Goal: Task Accomplishment & Management: Use online tool/utility

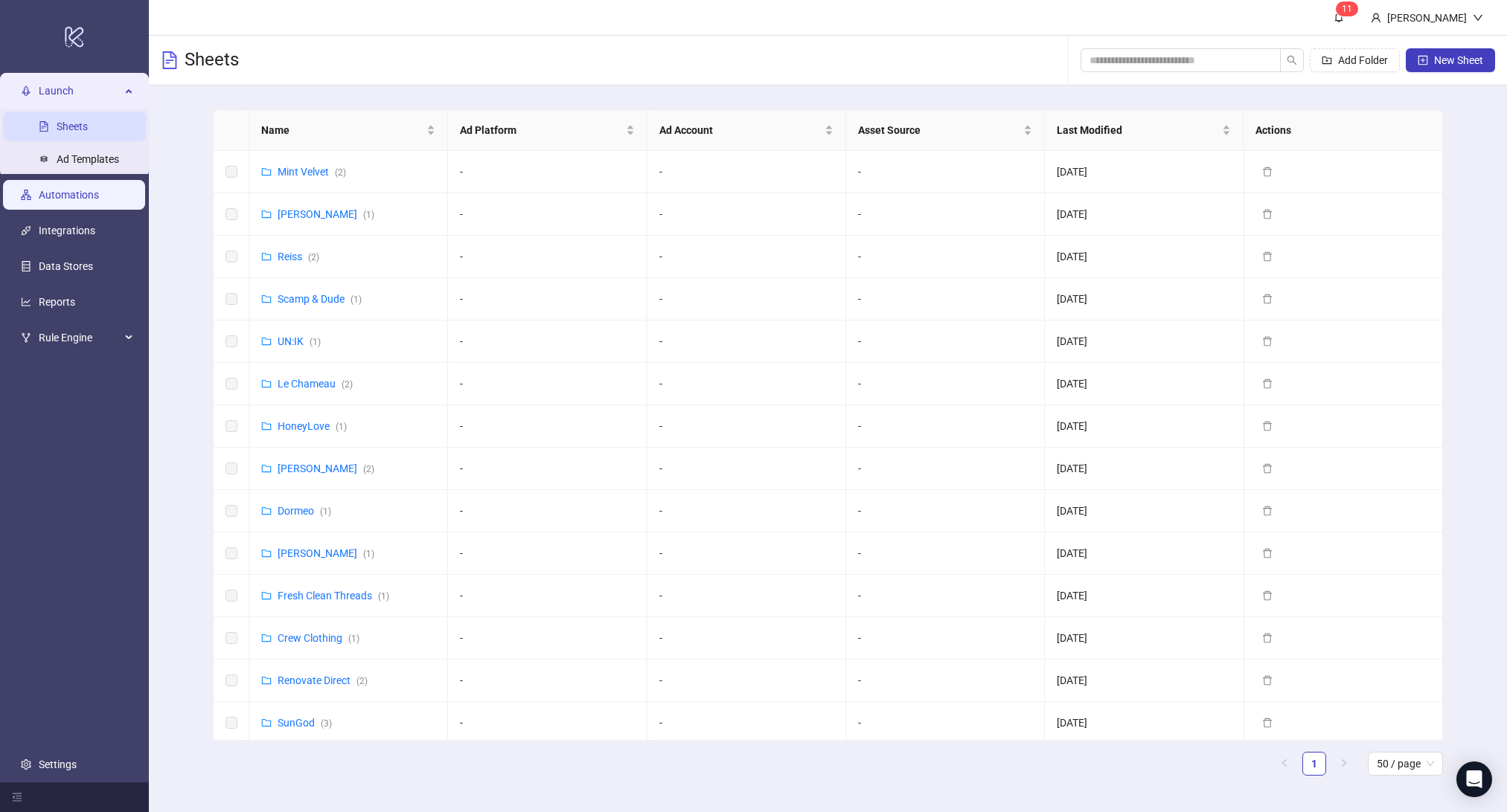
click at [82, 193] on link "Automations" at bounding box center [68, 195] width 60 height 12
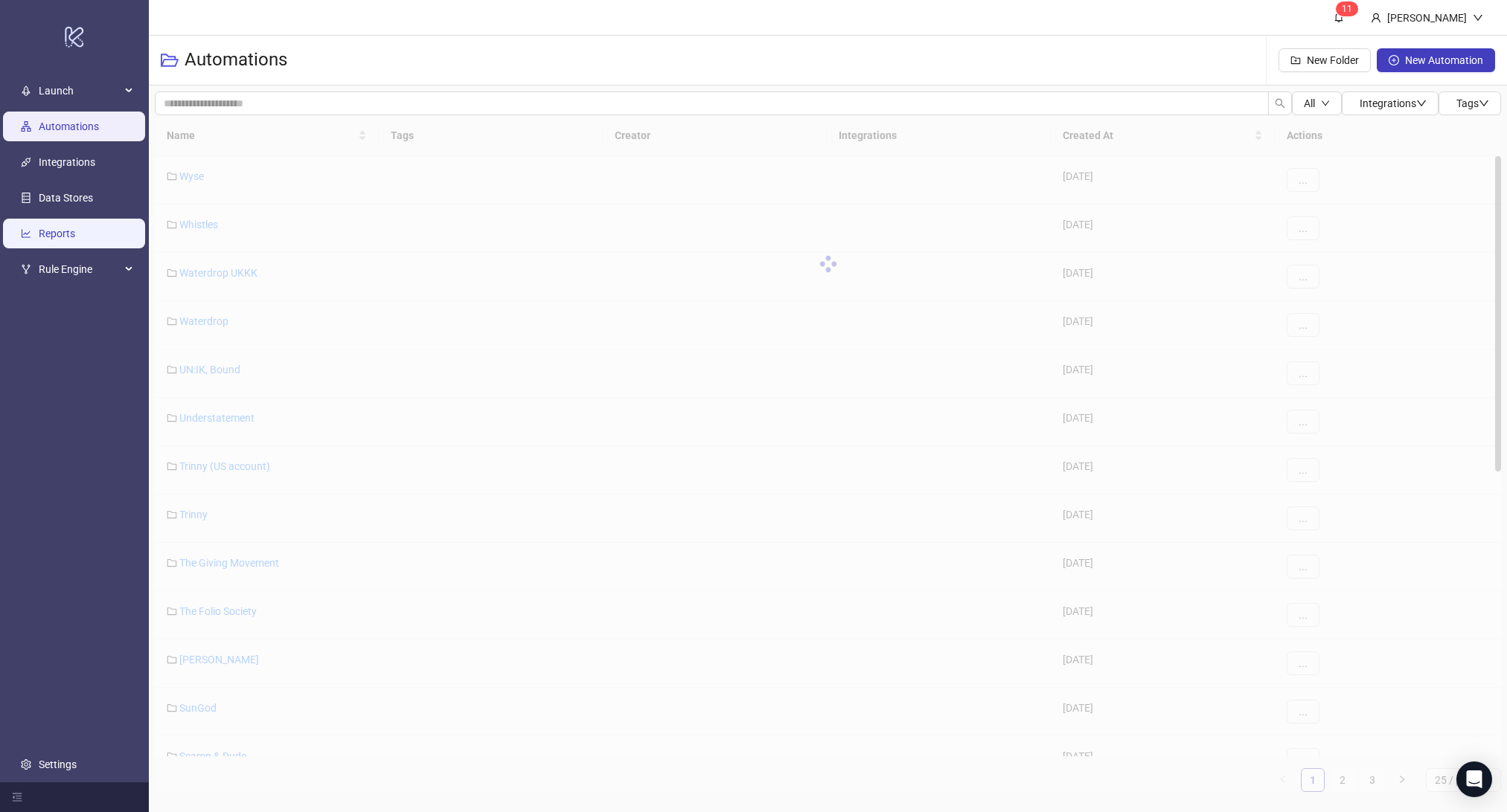
click at [61, 228] on link "Reports" at bounding box center [56, 233] width 36 height 12
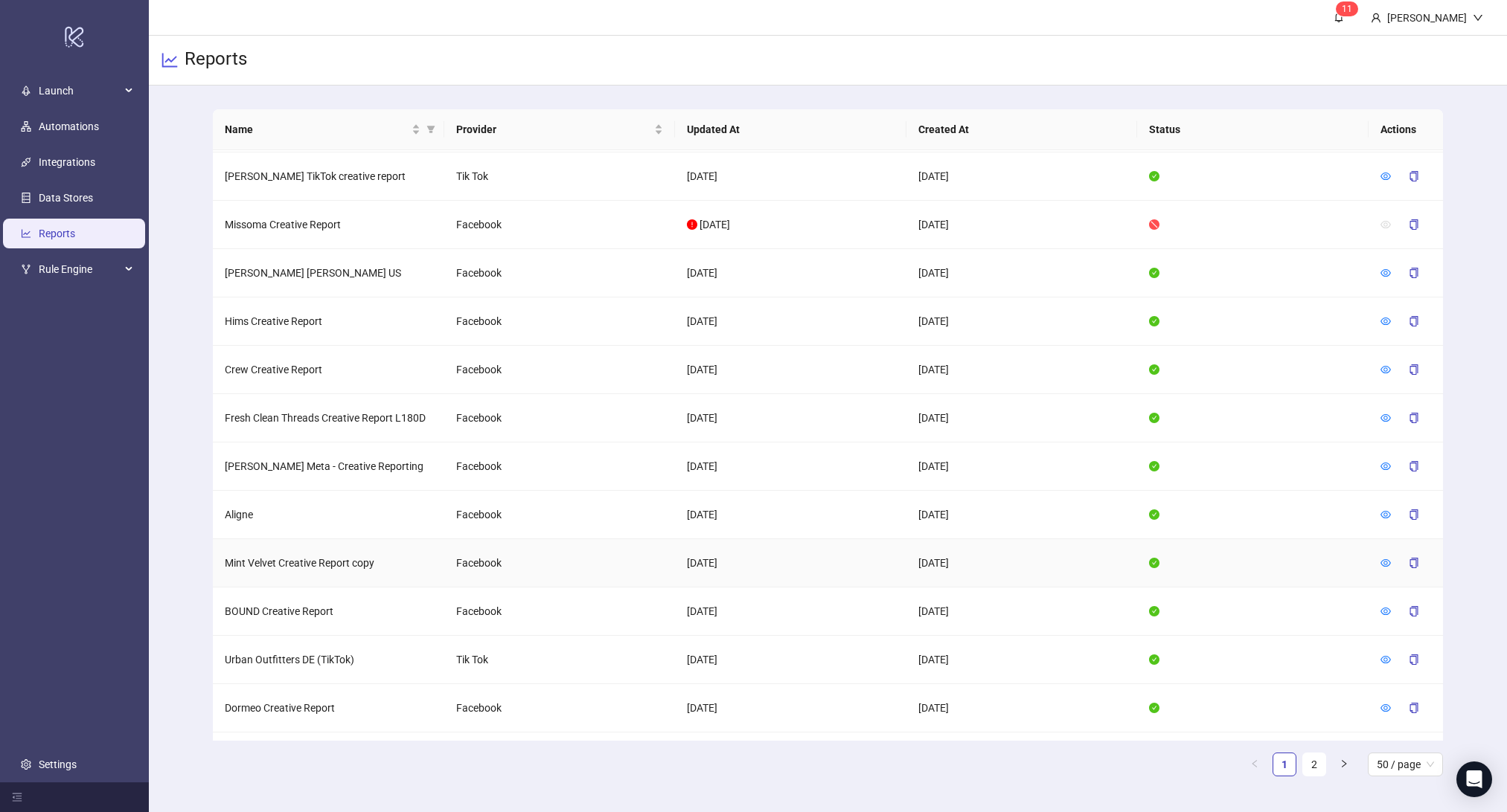
scroll to position [1852, 0]
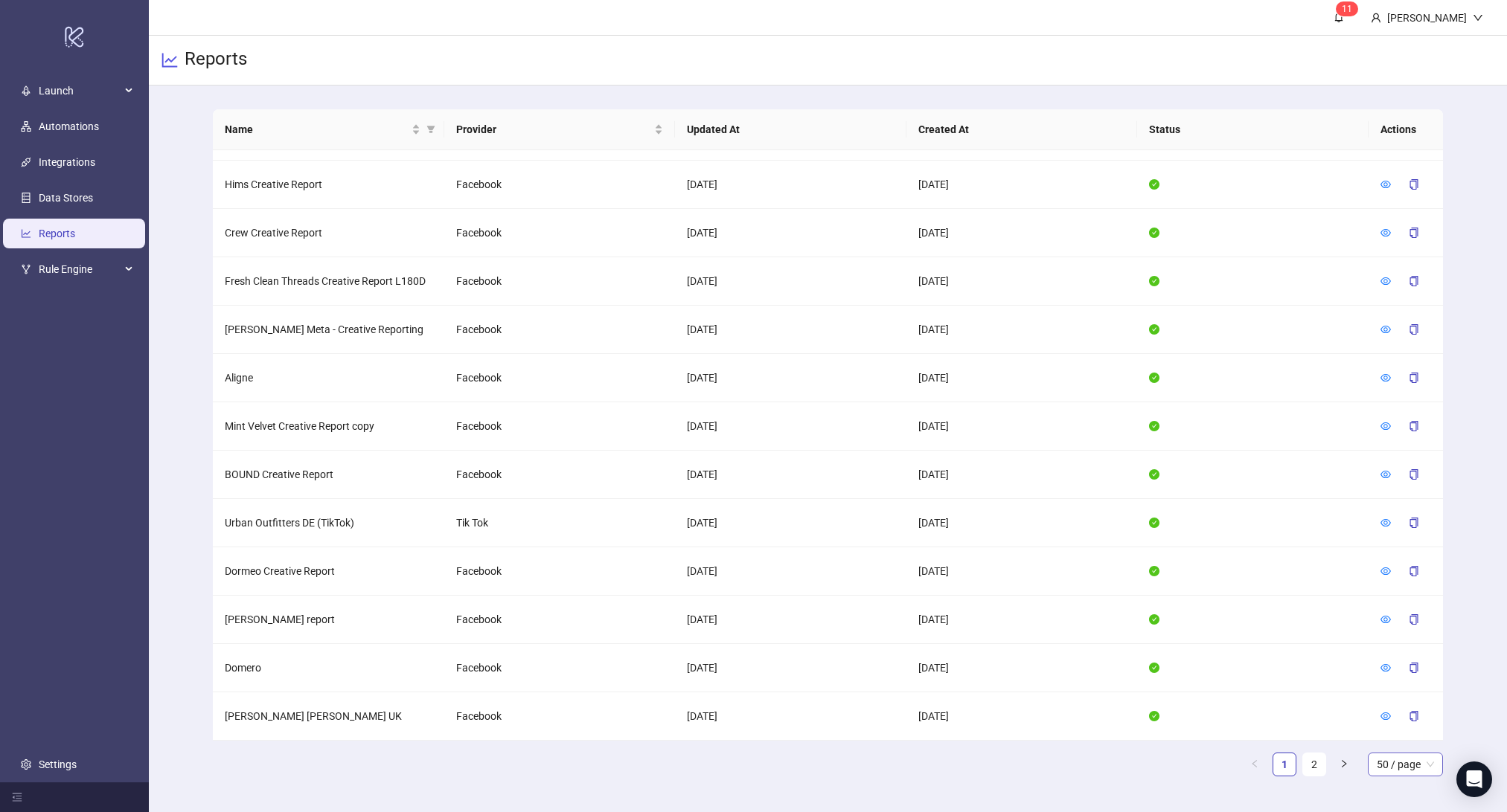
click at [1392, 761] on span "50 / page" at bounding box center [1405, 764] width 57 height 23
click at [1383, 734] on div "100 / page" at bounding box center [1405, 735] width 52 height 17
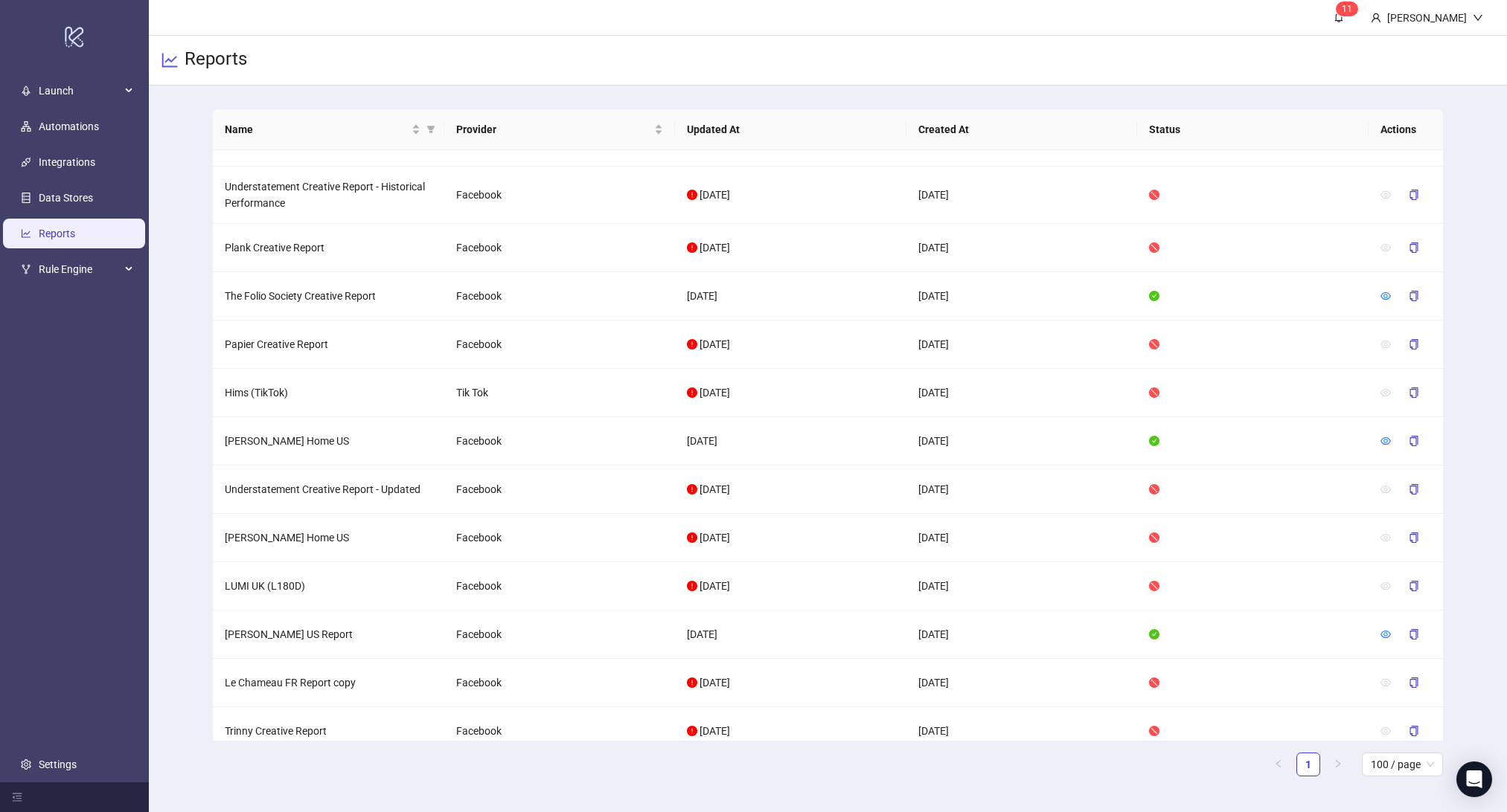
scroll to position [2026, 0]
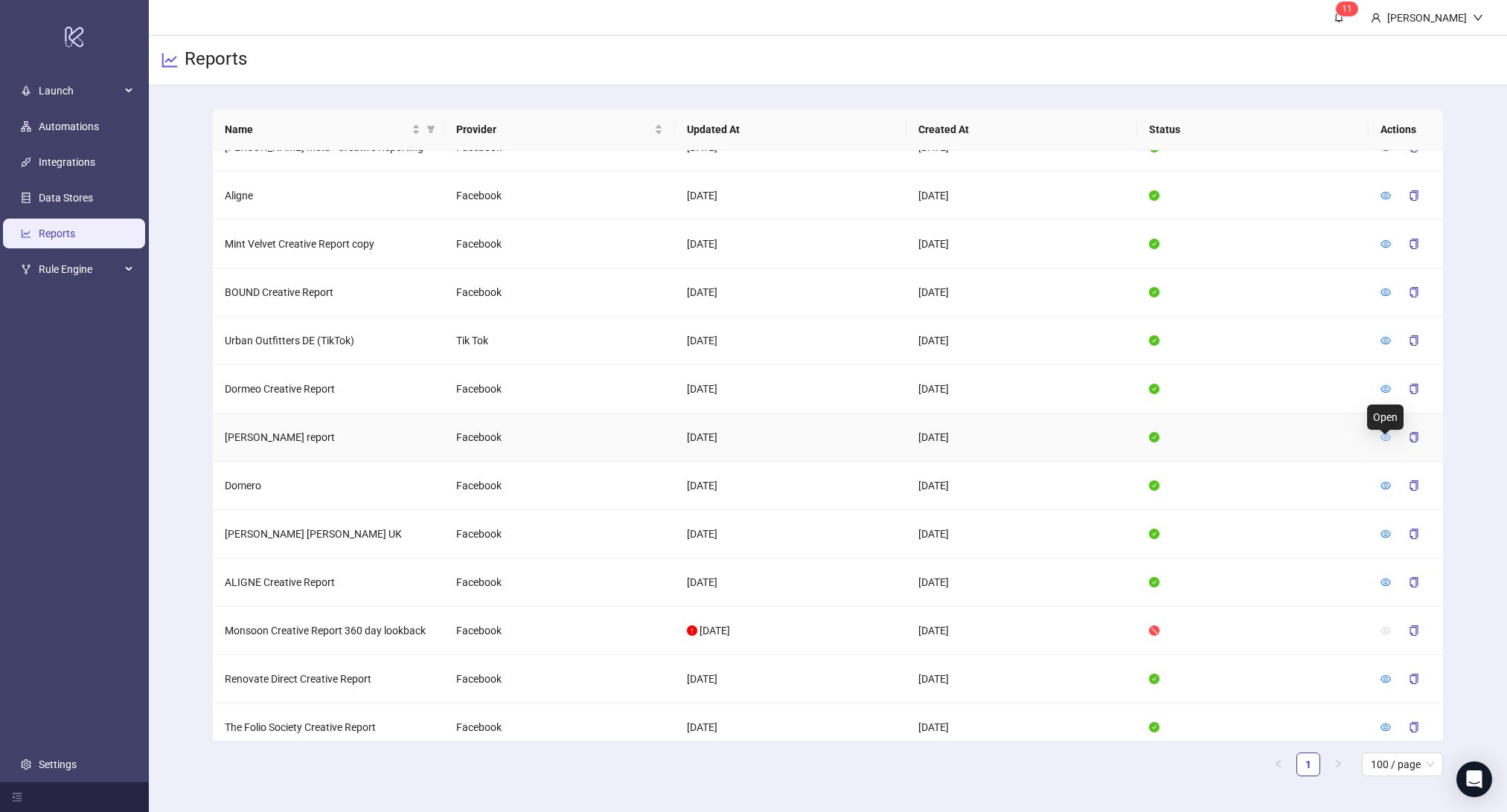
click at [1386, 442] on icon "eye" at bounding box center [1385, 437] width 11 height 11
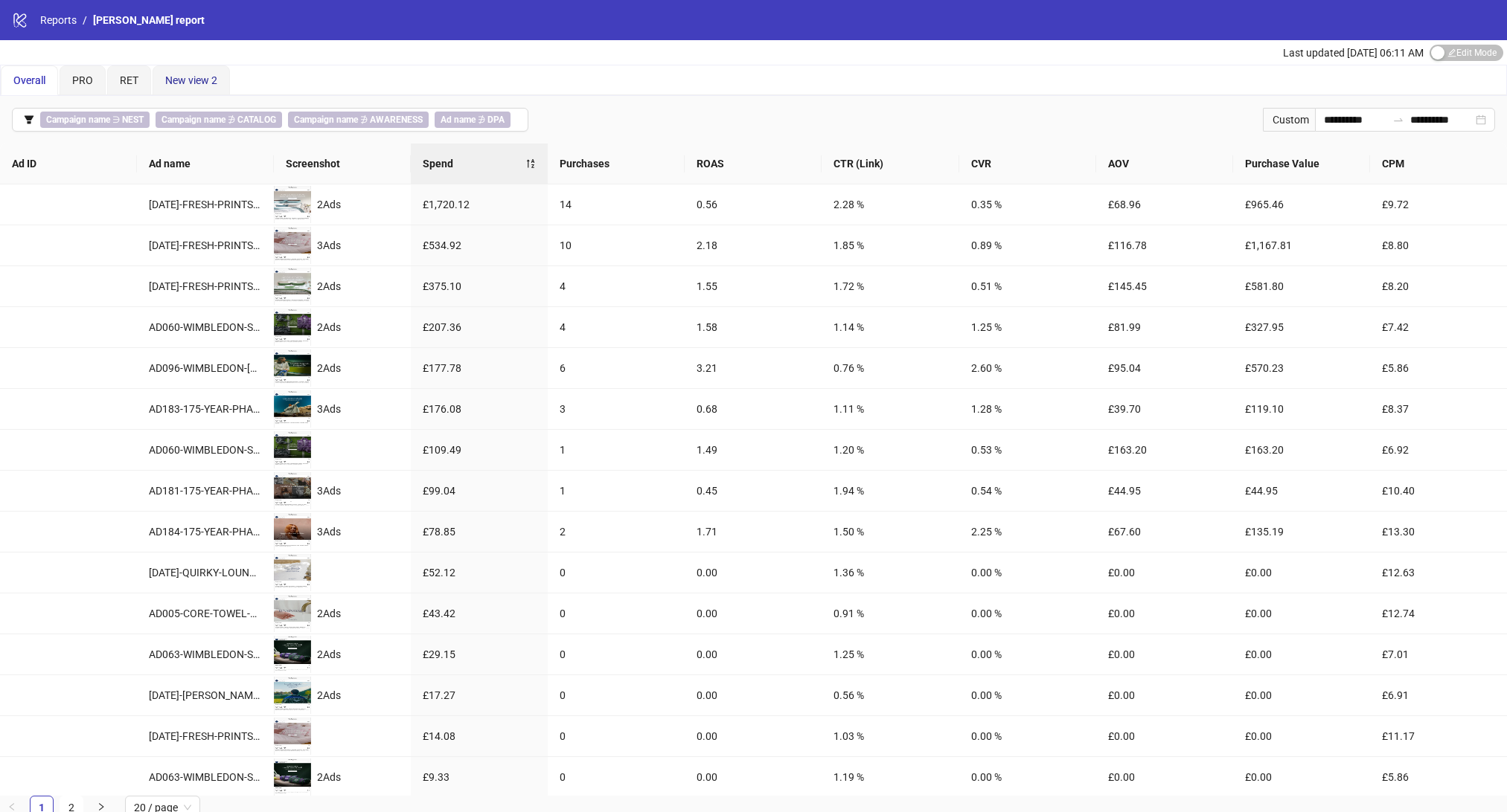
click at [184, 78] on span "New view 2" at bounding box center [190, 80] width 52 height 12
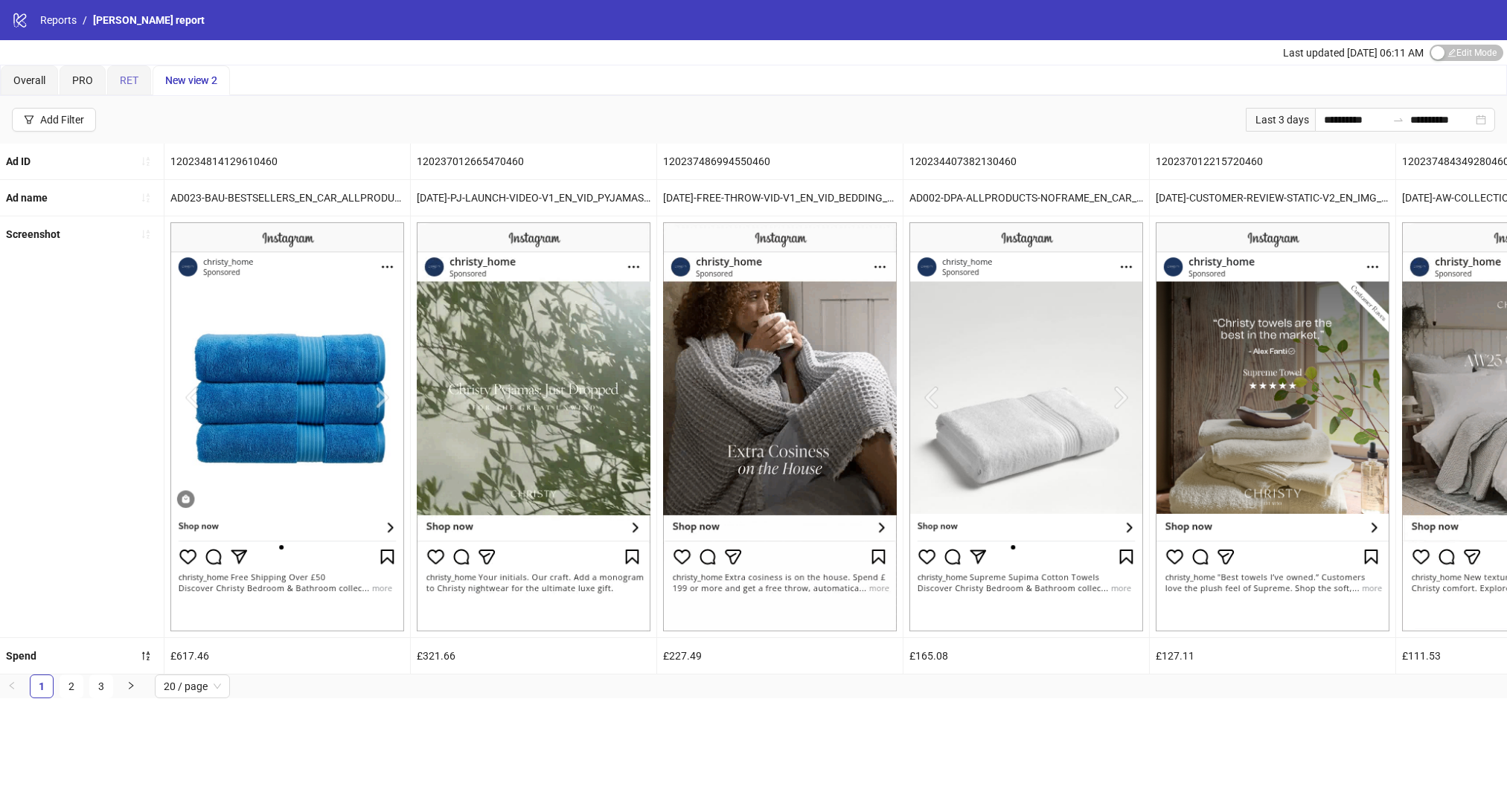
click at [115, 82] on div "RET" at bounding box center [129, 80] width 44 height 29
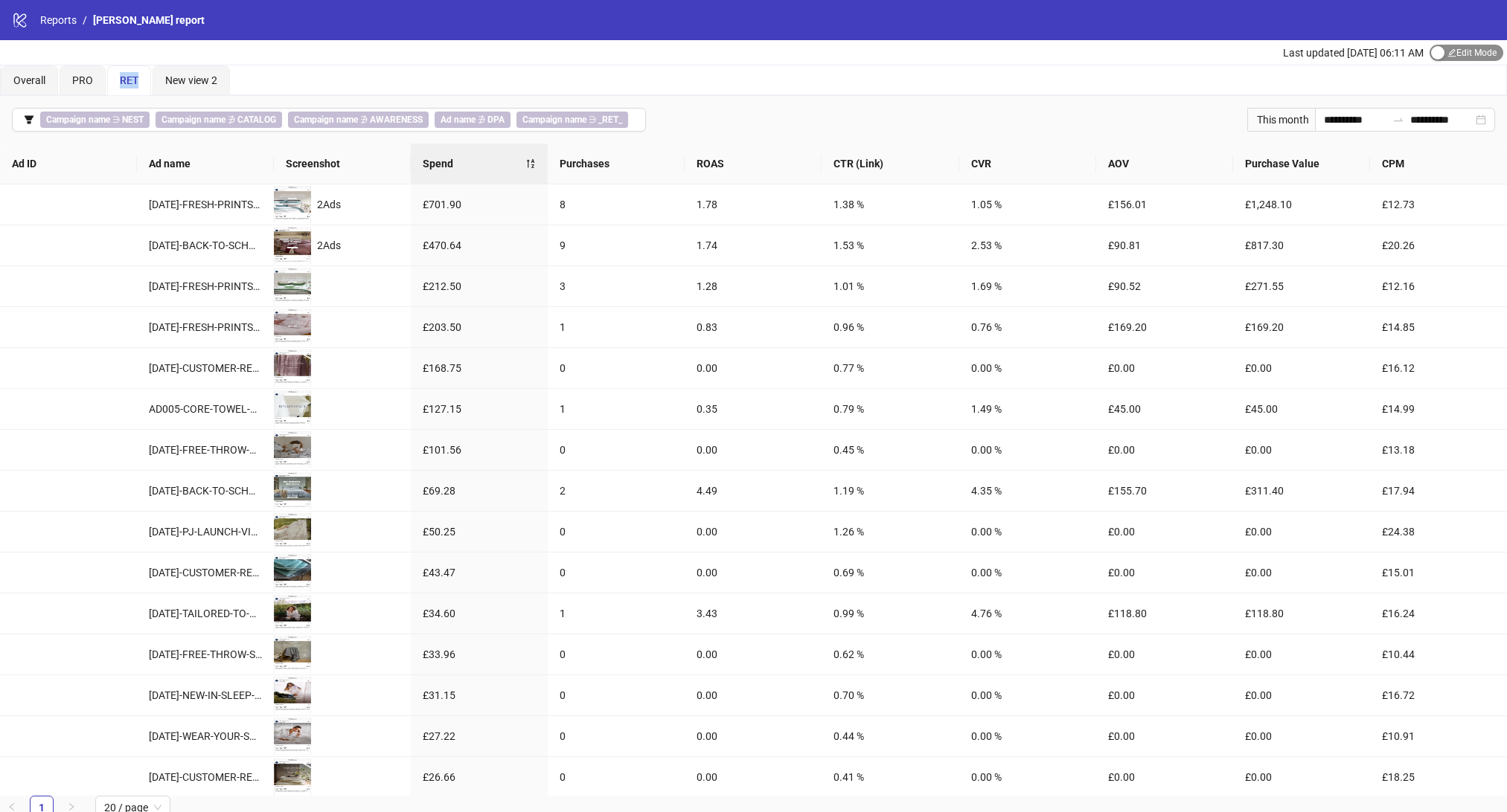
click at [1437, 52] on div "button" at bounding box center [1437, 53] width 14 height 14
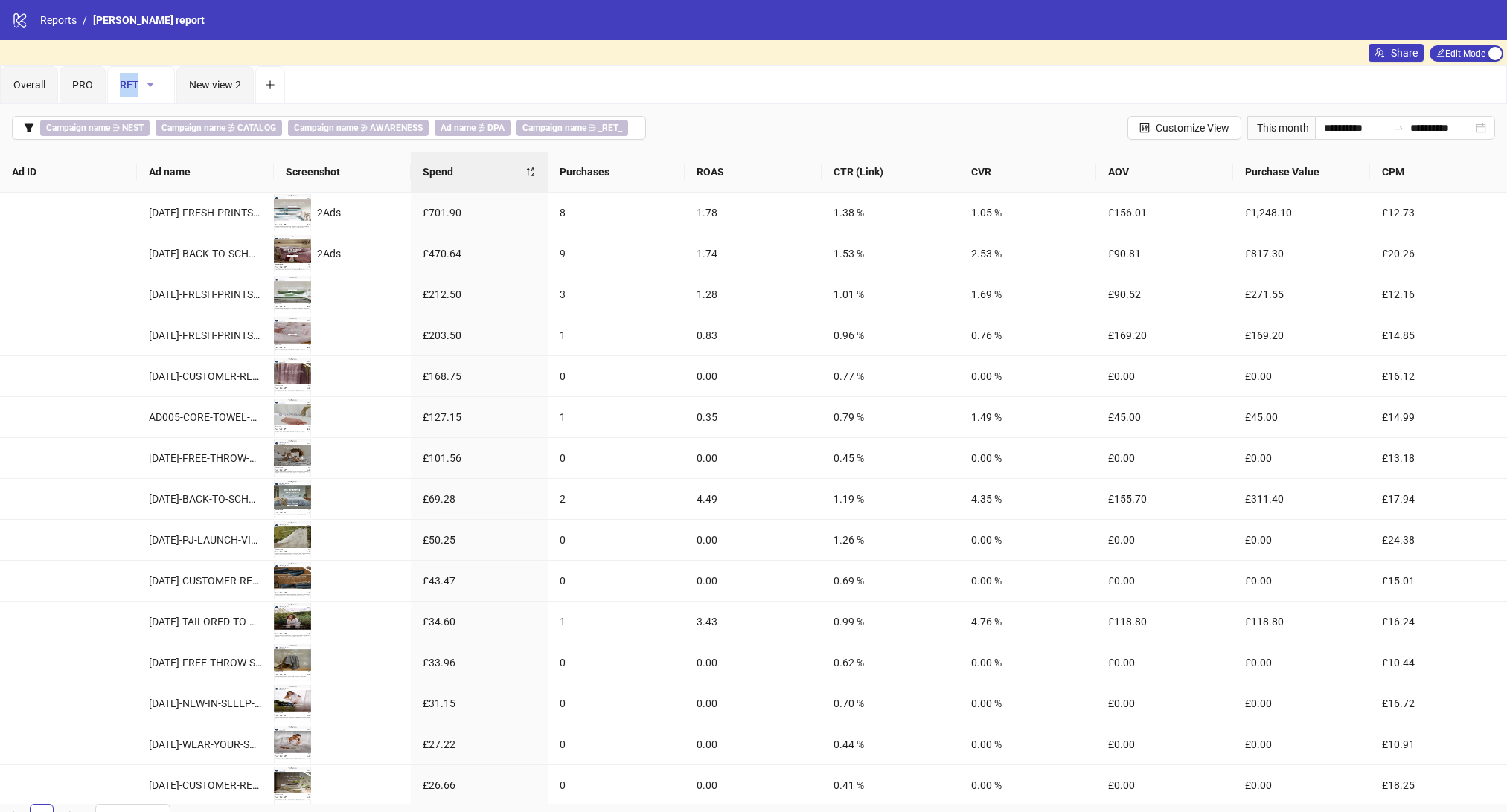
click at [150, 80] on icon "caret-down" at bounding box center [150, 84] width 11 height 11
click at [186, 131] on span "Duplicate" at bounding box center [176, 138] width 52 height 17
click at [216, 87] on span "RET Copy" at bounding box center [211, 84] width 44 height 12
click at [220, 84] on icon "caret-down" at bounding box center [222, 84] width 11 height 11
click at [234, 116] on span "Rename" at bounding box center [248, 114] width 52 height 17
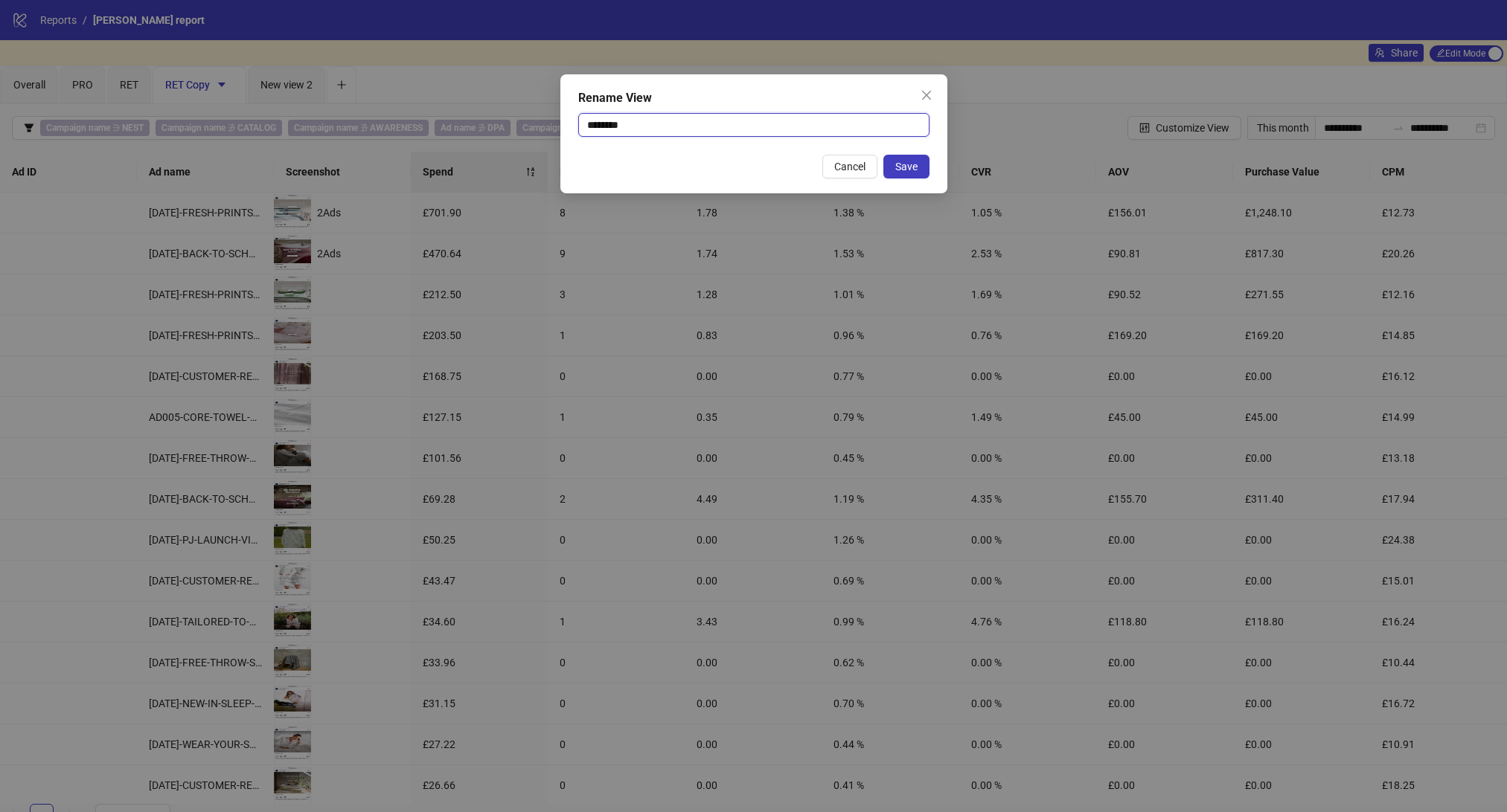
drag, startPoint x: 650, startPoint y: 124, endPoint x: 583, endPoint y: 124, distance: 67.0
click at [583, 124] on input "********" at bounding box center [754, 125] width 351 height 24
type input "*********"
click at [904, 171] on span "Save" at bounding box center [906, 167] width 23 height 12
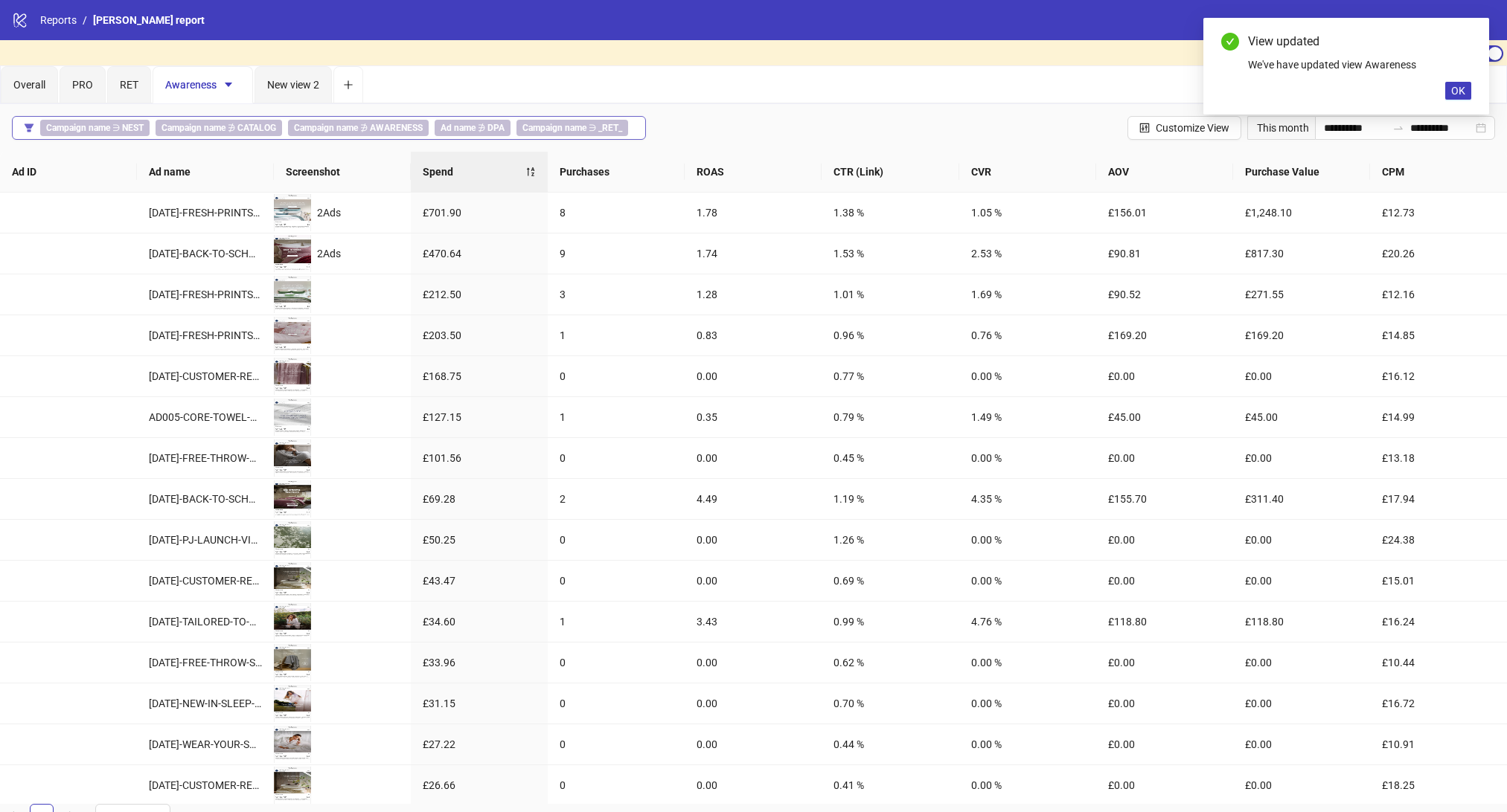
click at [30, 125] on icon "filter" at bounding box center [28, 127] width 9 height 8
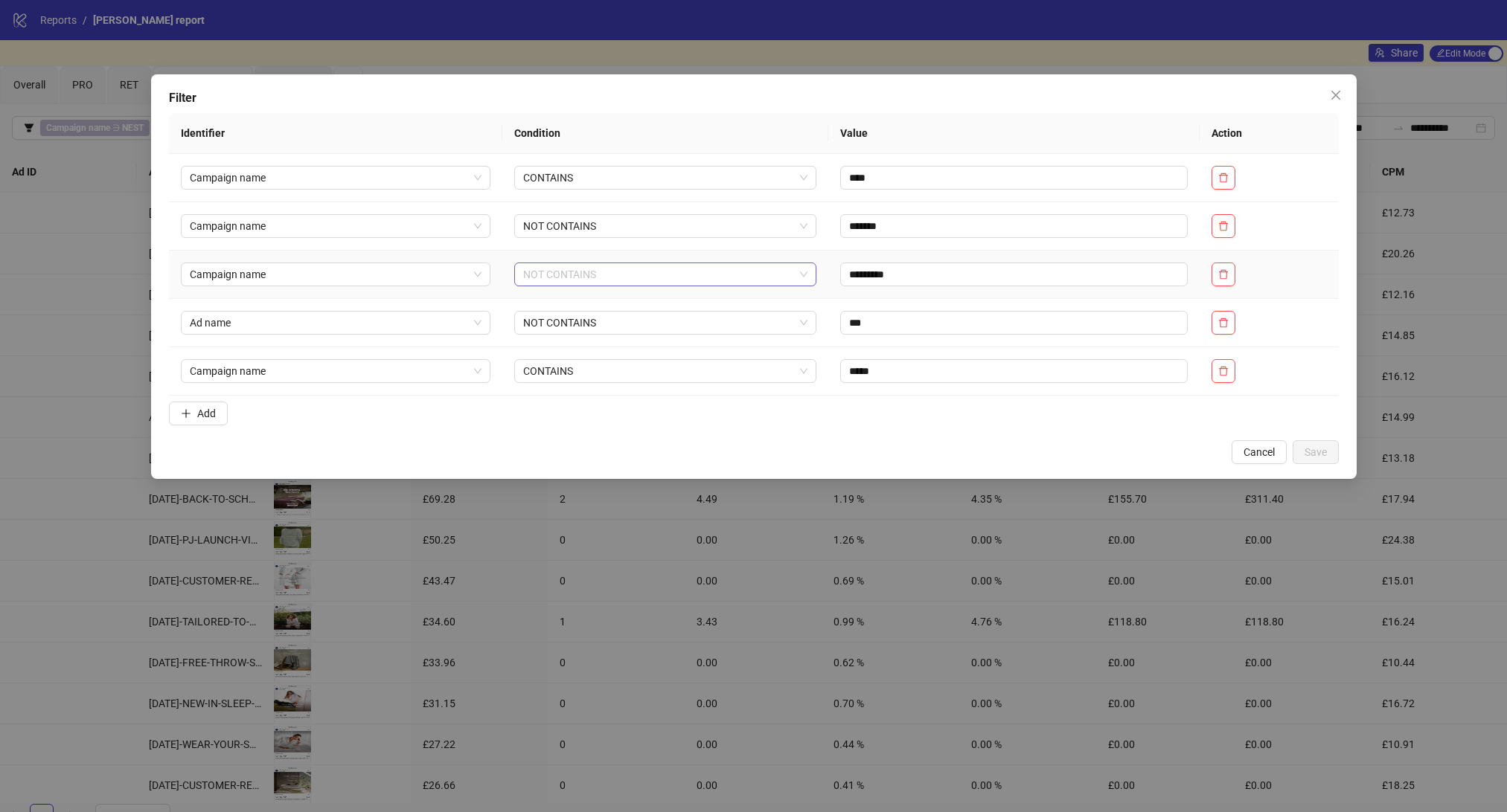
click at [618, 278] on span "NOT CONTAINS" at bounding box center [665, 274] width 285 height 23
click at [571, 322] on div "CONTAINS" at bounding box center [653, 330] width 272 height 17
click at [841, 275] on input "text" at bounding box center [1013, 275] width 347 height 24
click at [909, 280] on input "*********" at bounding box center [1013, 275] width 347 height 24
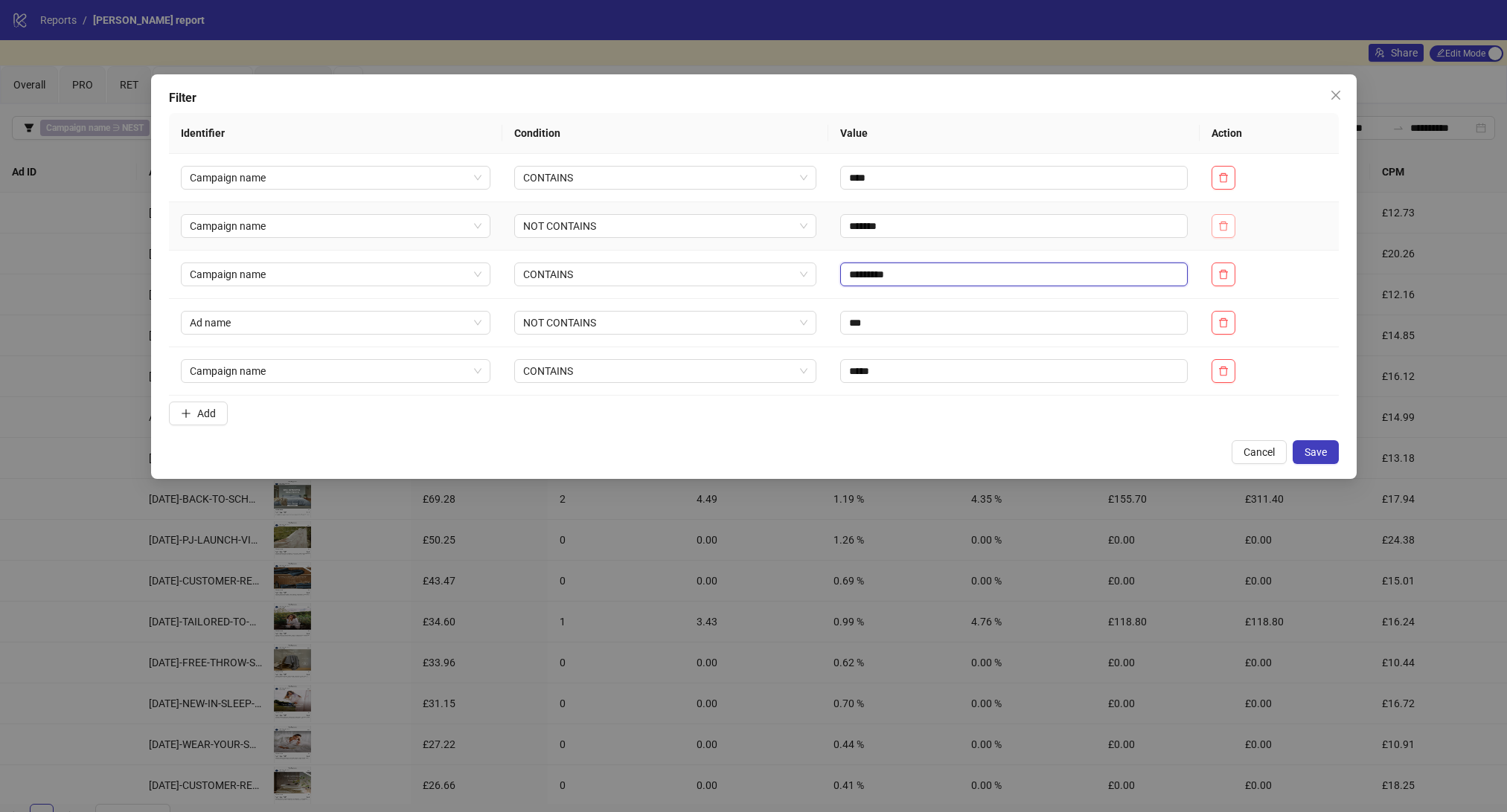
type input "*********"
click at [1228, 227] on icon "delete" at bounding box center [1222, 226] width 11 height 11
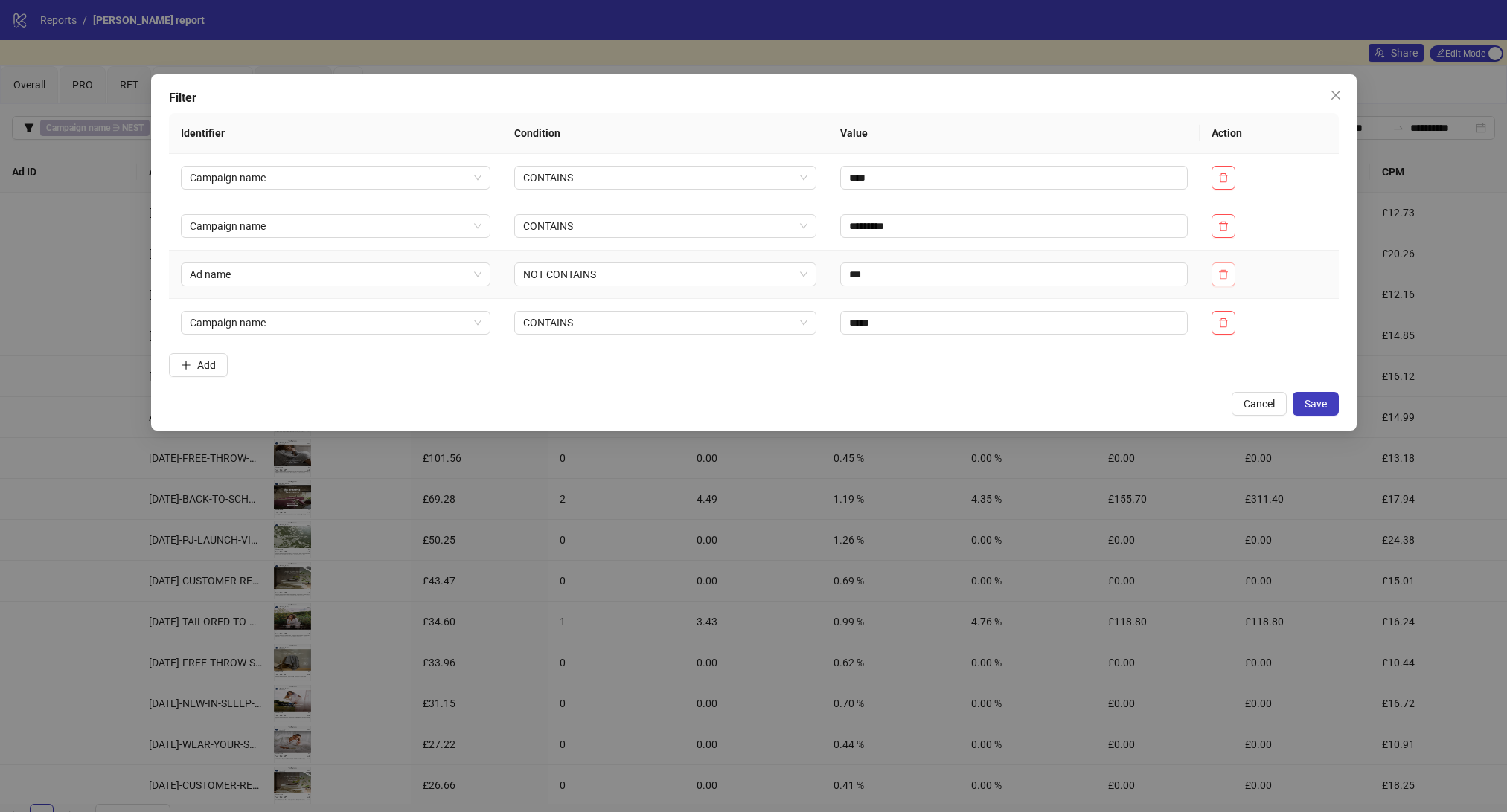
click at [1227, 271] on icon "delete" at bounding box center [1222, 274] width 9 height 10
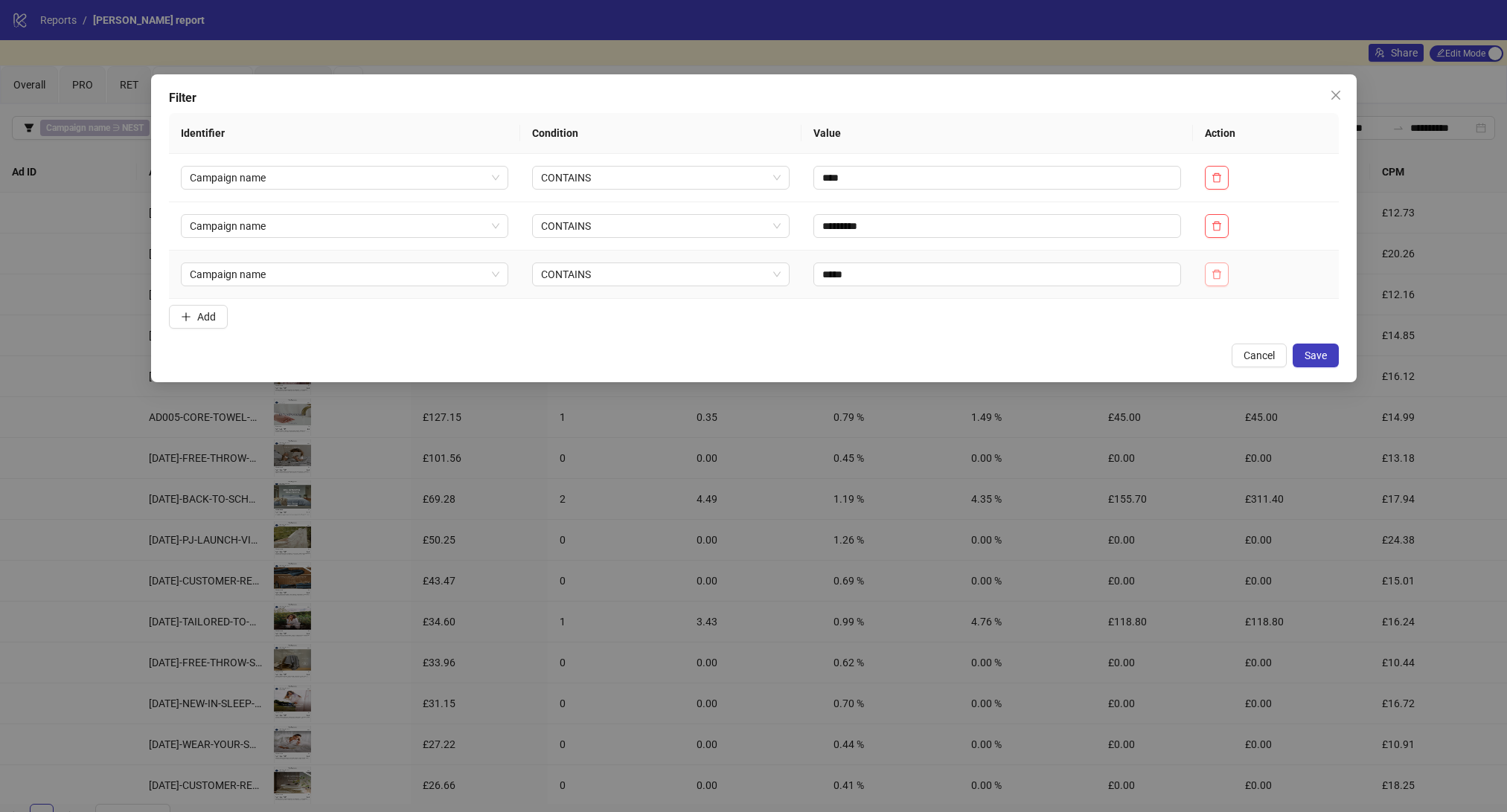
click at [1226, 279] on button "button" at bounding box center [1217, 275] width 24 height 24
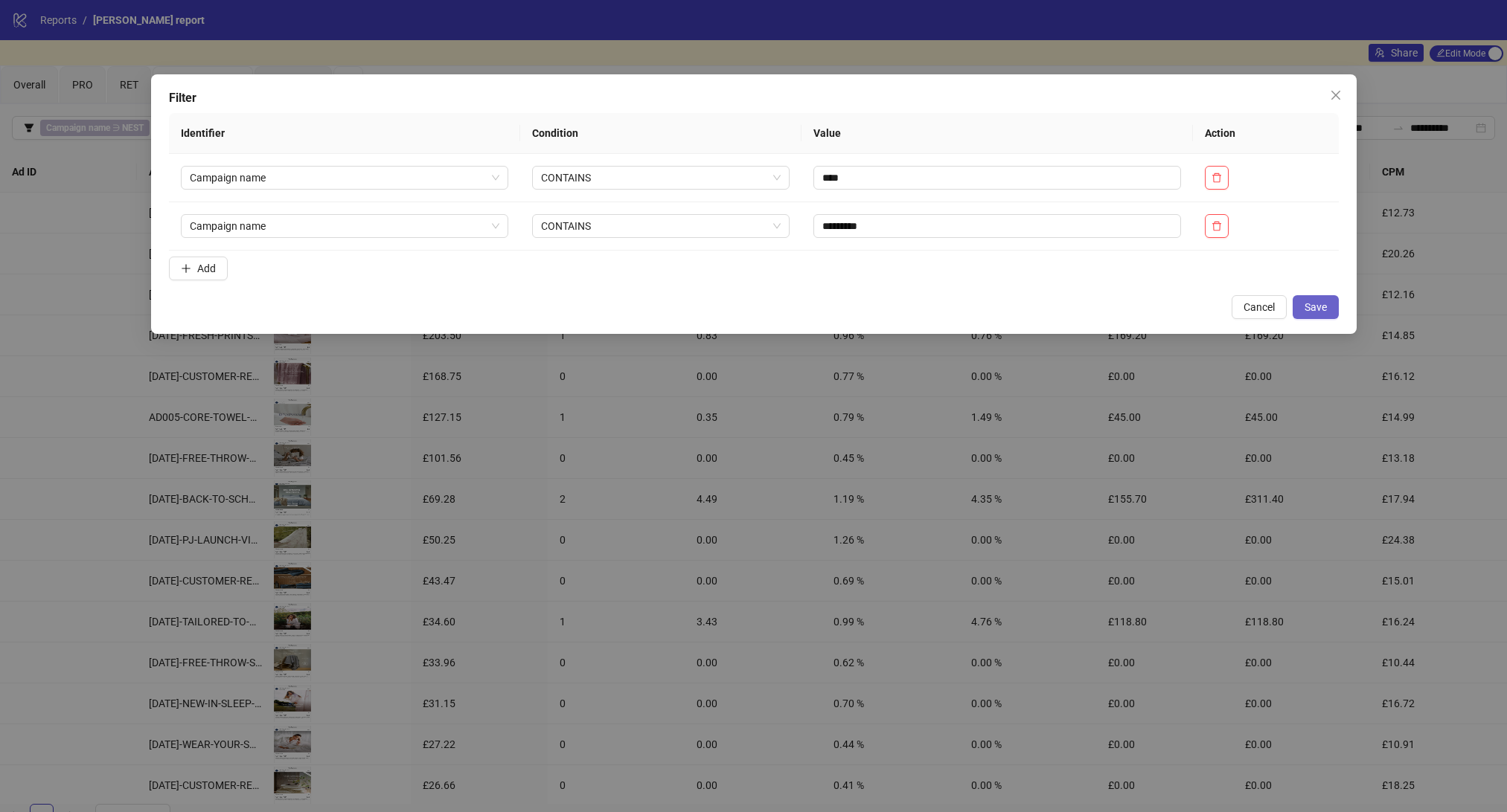
click at [1308, 304] on span "Save" at bounding box center [1315, 307] width 23 height 12
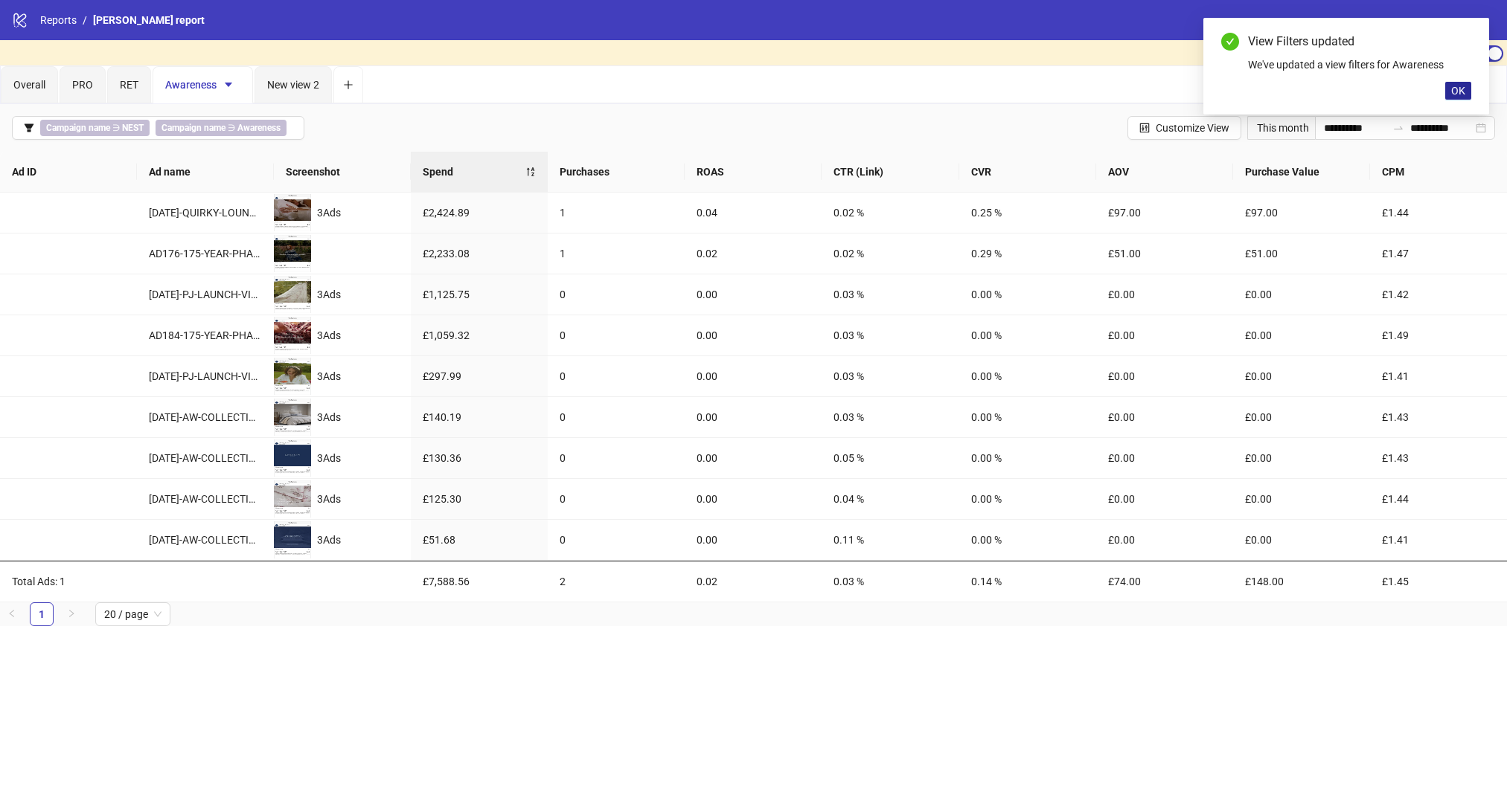
click at [1463, 94] on span "OK" at bounding box center [1458, 90] width 14 height 12
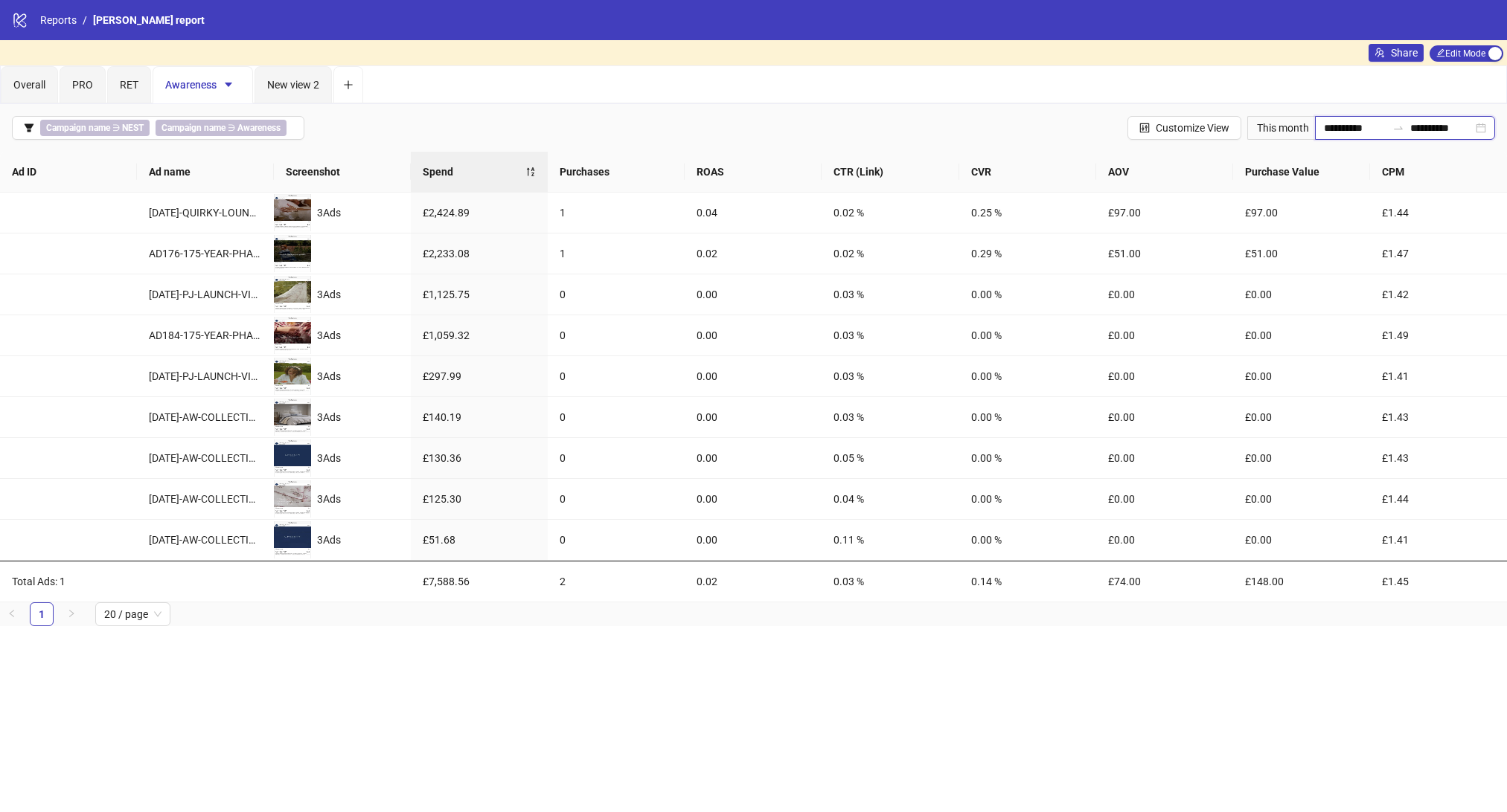
click at [1410, 133] on input "**********" at bounding box center [1441, 127] width 63 height 17
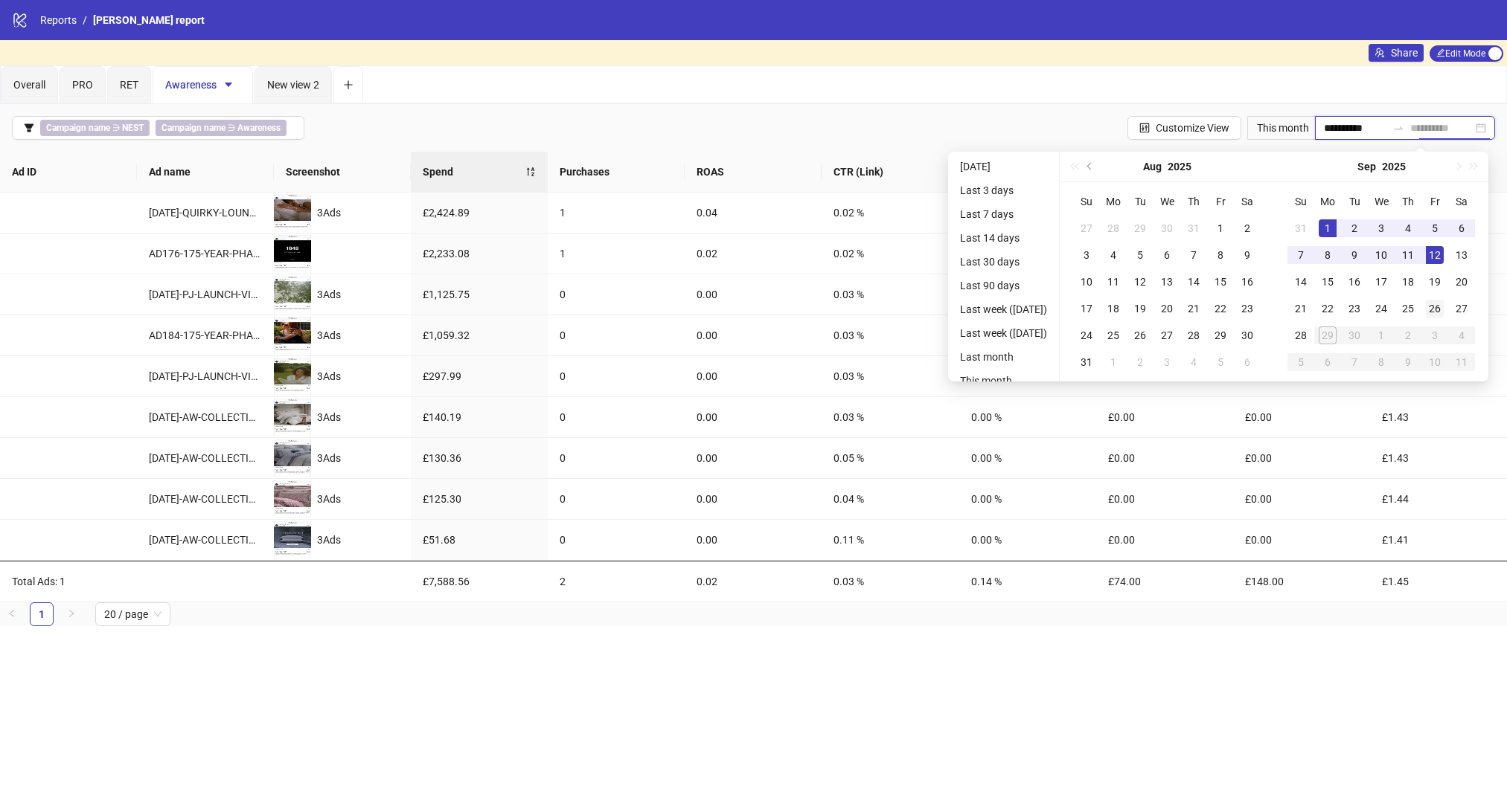
type input "**********"
click at [1448, 305] on td "26" at bounding box center [1433, 308] width 26 height 26
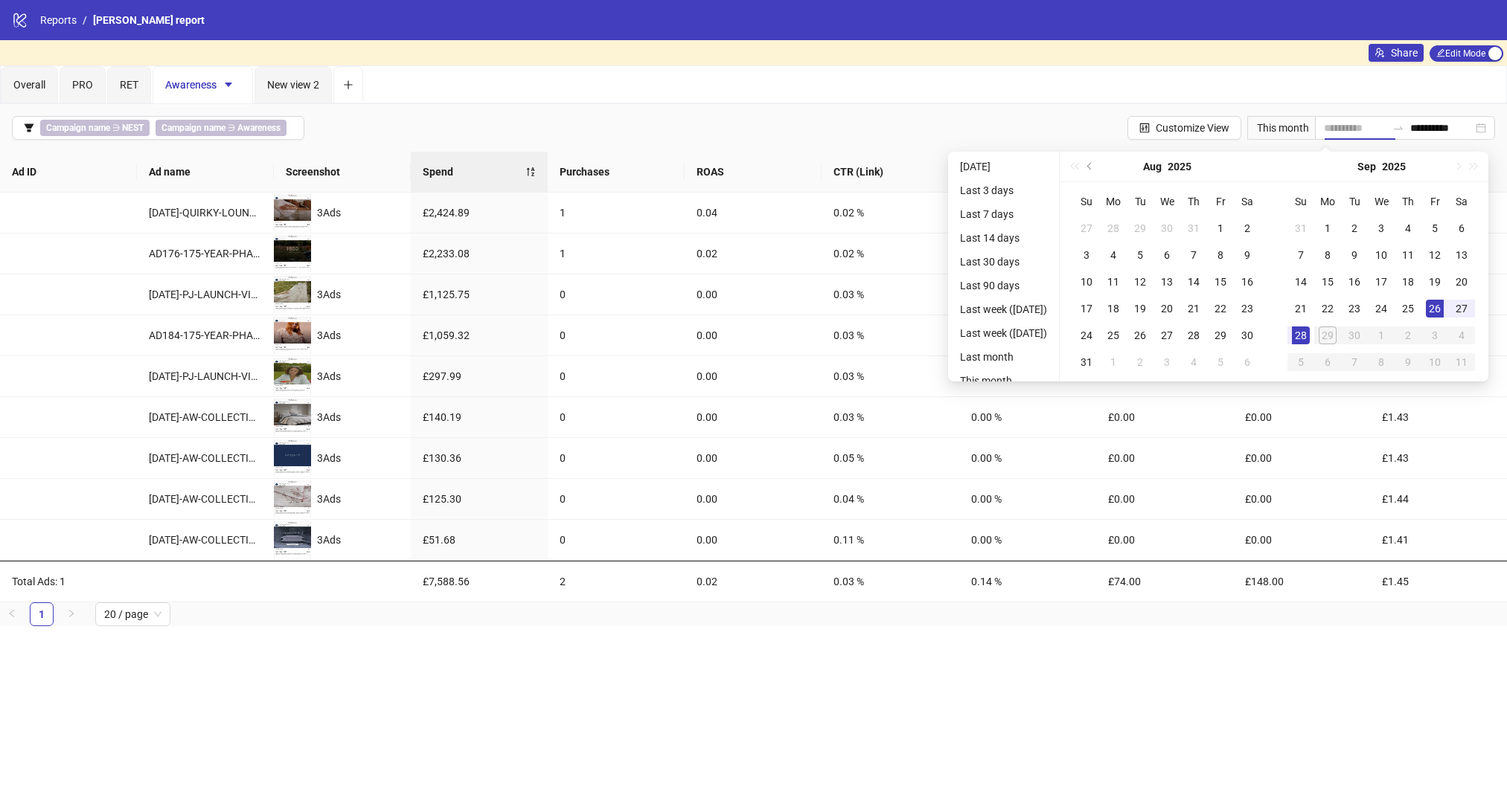
click at [1310, 330] on div "28" at bounding box center [1300, 335] width 18 height 18
type input "**********"
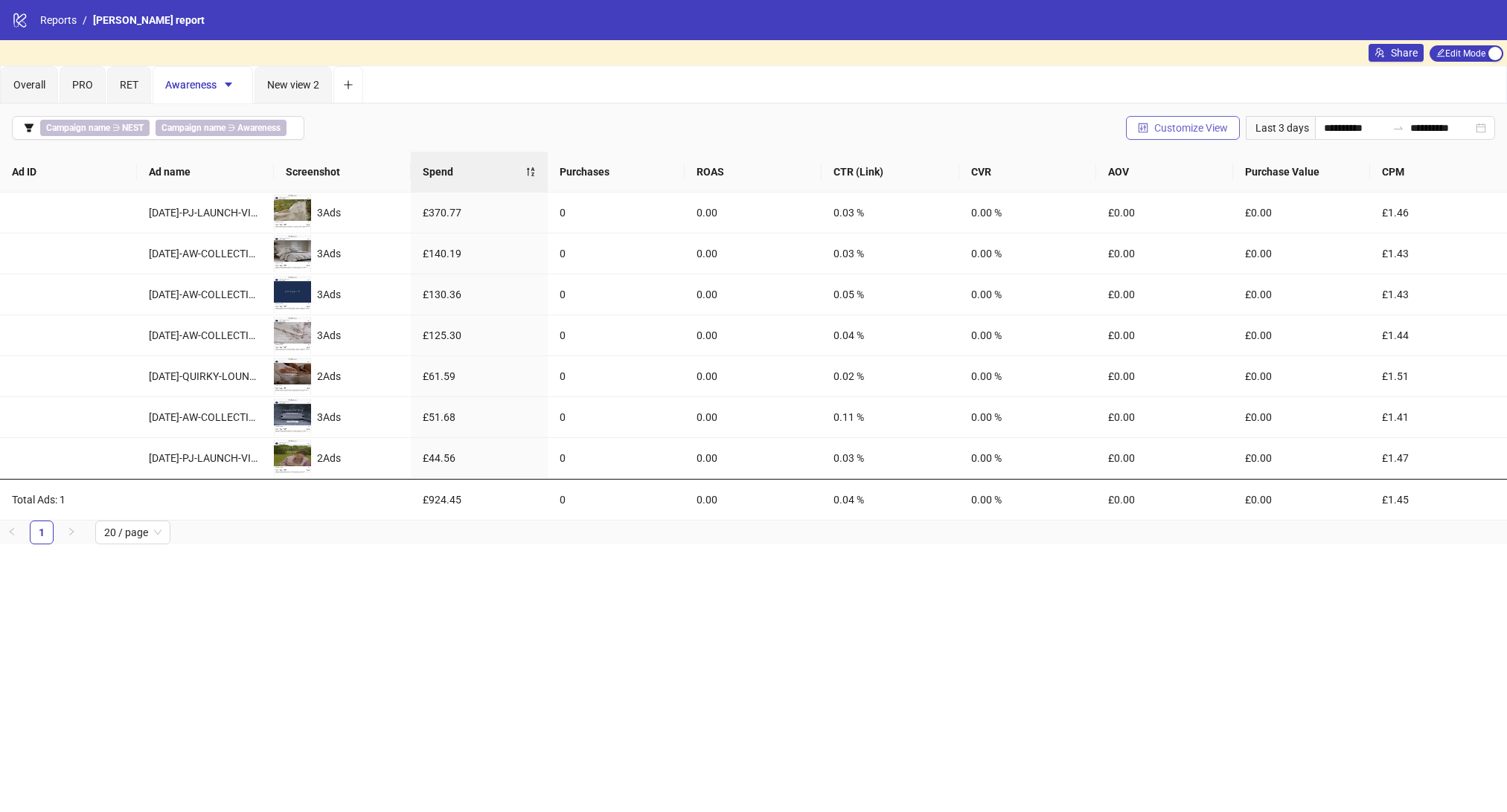
click at [1183, 130] on span "Customize View" at bounding box center [1190, 127] width 74 height 12
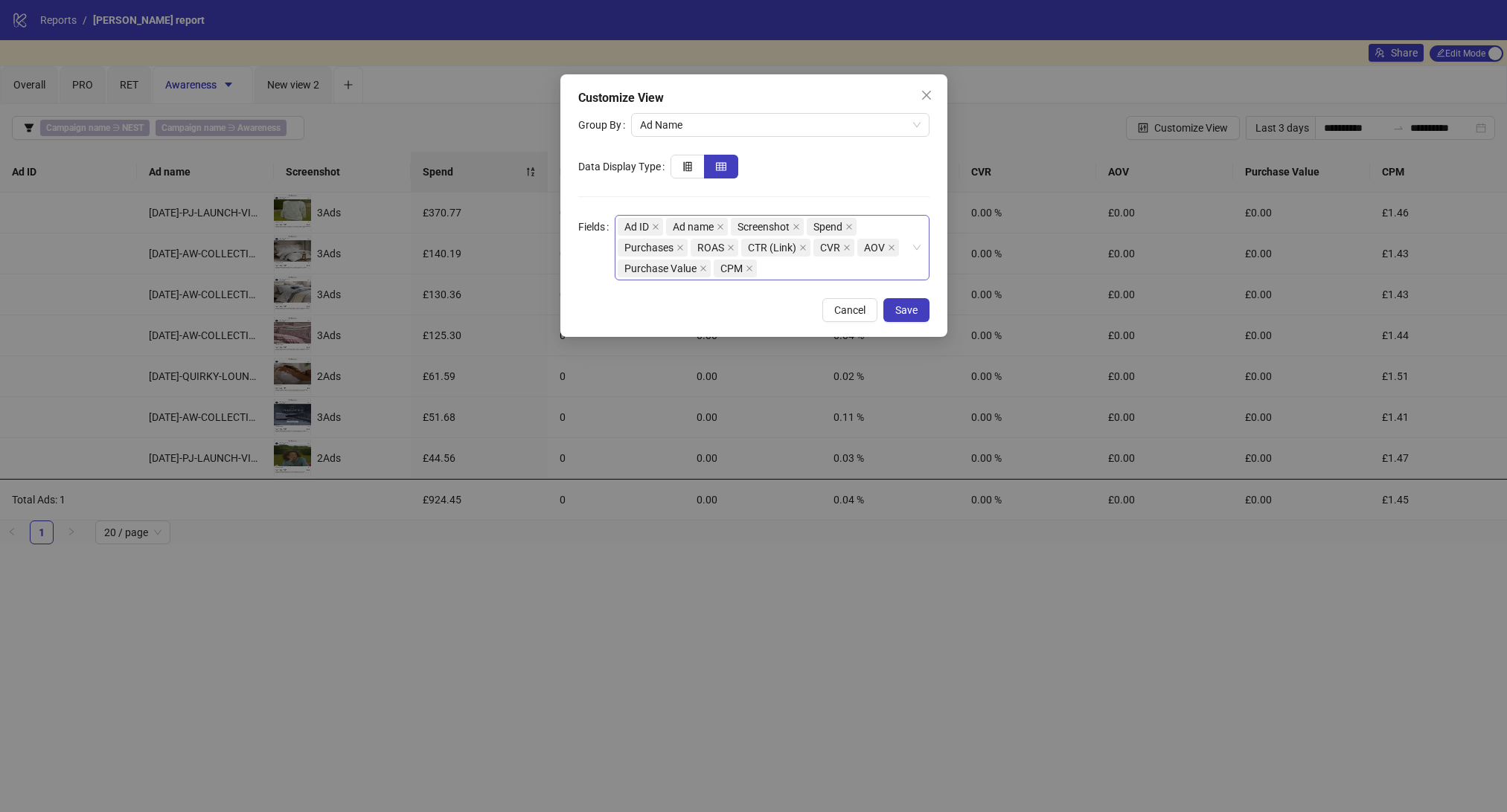
click at [787, 261] on div "Ad ID Ad name Screenshot Spend Purchases ROAS CTR (Link) CVR AOV Purchase Value…" at bounding box center [763, 248] width 293 height 63
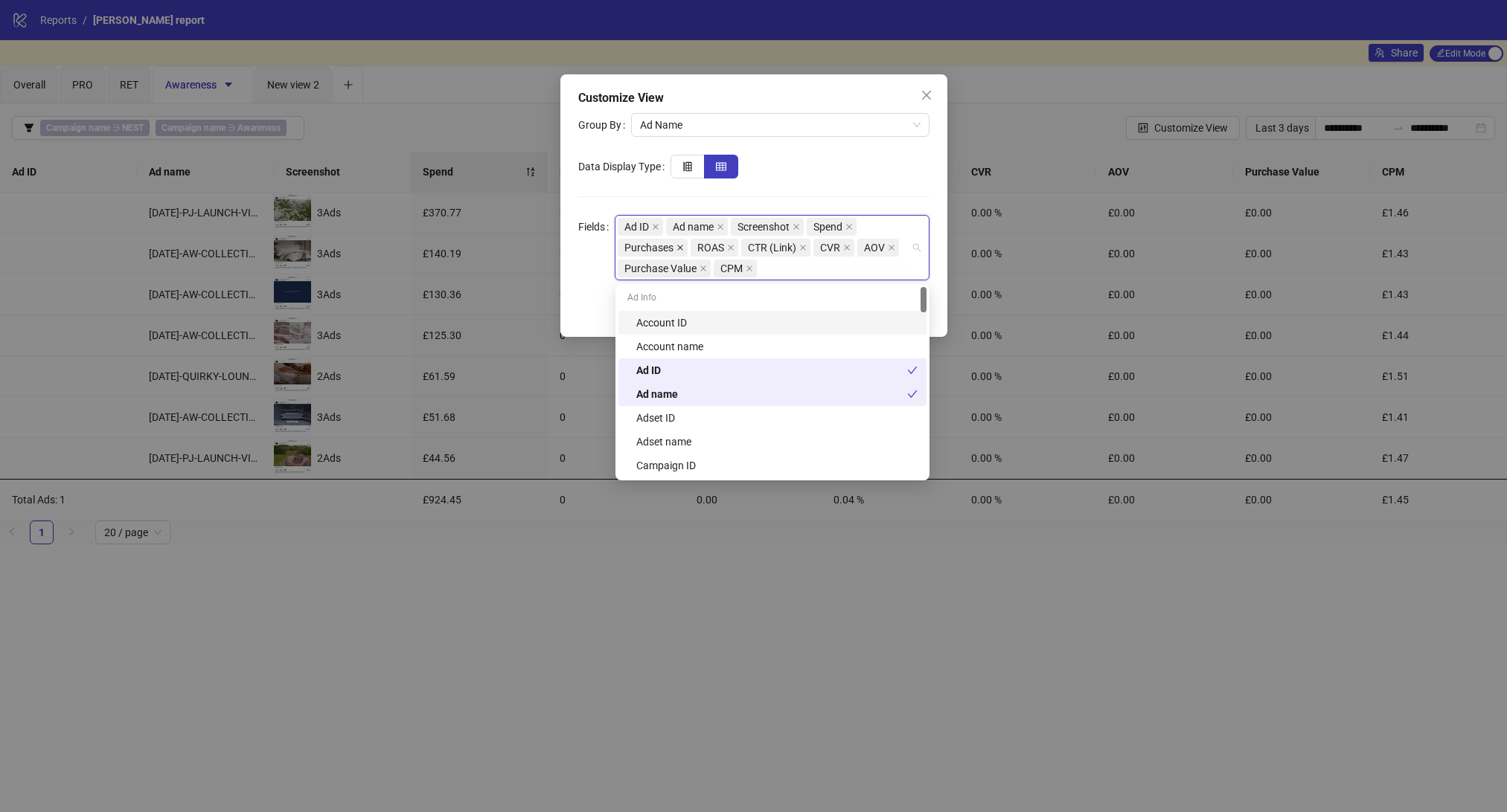
click at [677, 247] on icon "close" at bounding box center [680, 248] width 8 height 8
click at [896, 230] on icon "close" at bounding box center [900, 227] width 8 height 8
click at [723, 246] on icon "close" at bounding box center [723, 248] width 8 height 8
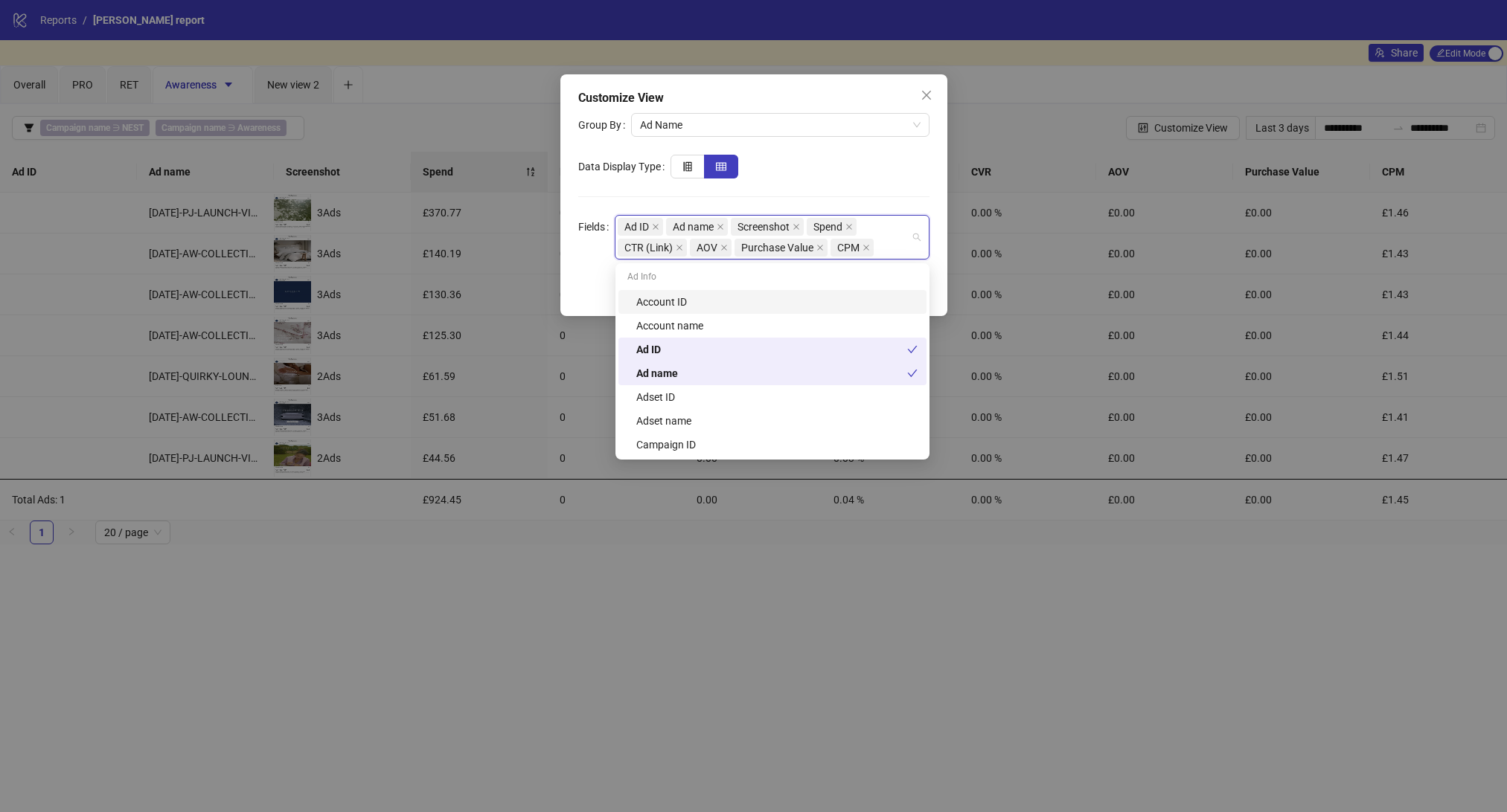
click at [723, 246] on icon "close" at bounding box center [724, 247] width 6 height 6
click at [773, 248] on icon "close" at bounding box center [775, 248] width 8 height 8
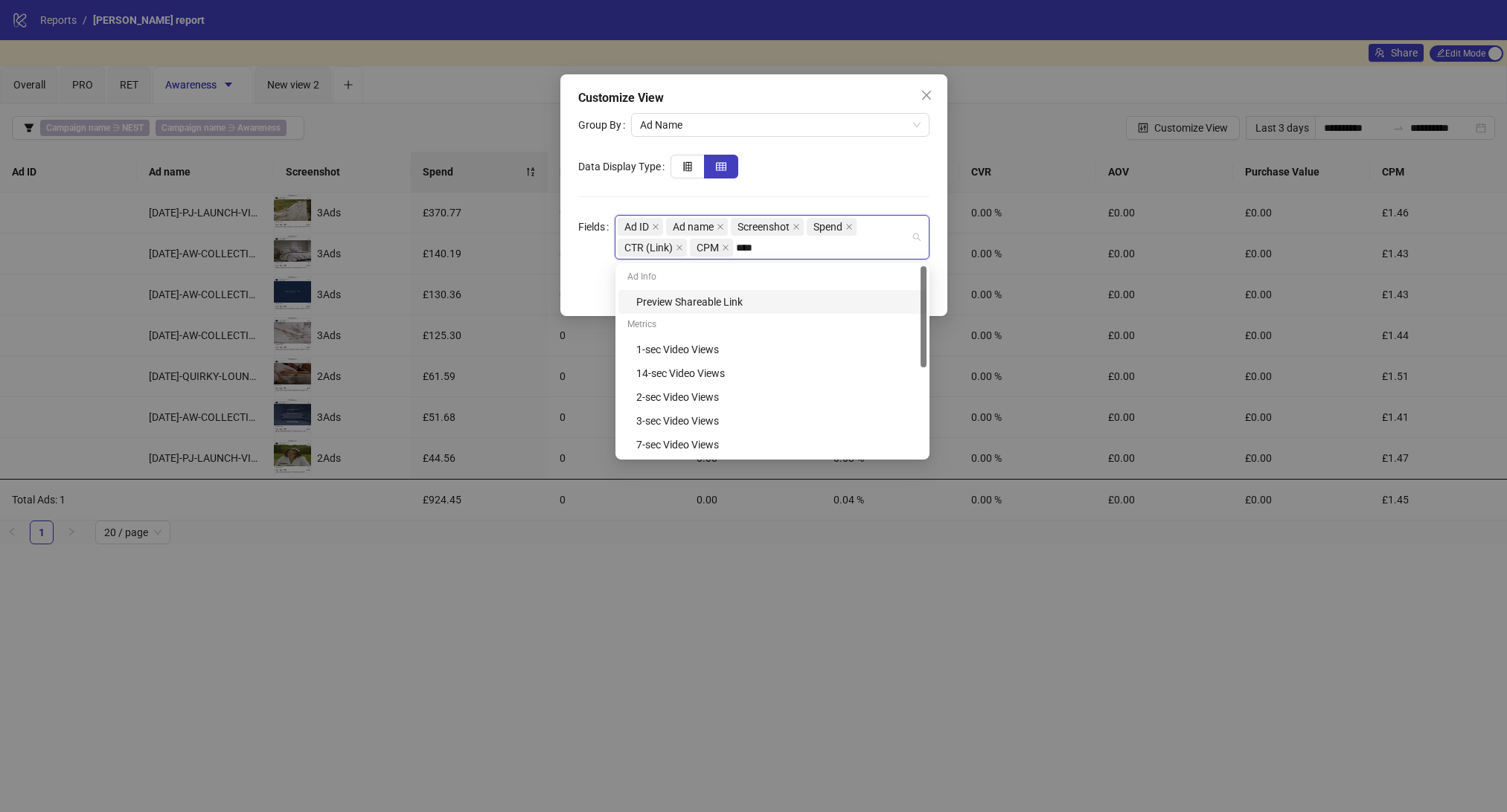
type input "*****"
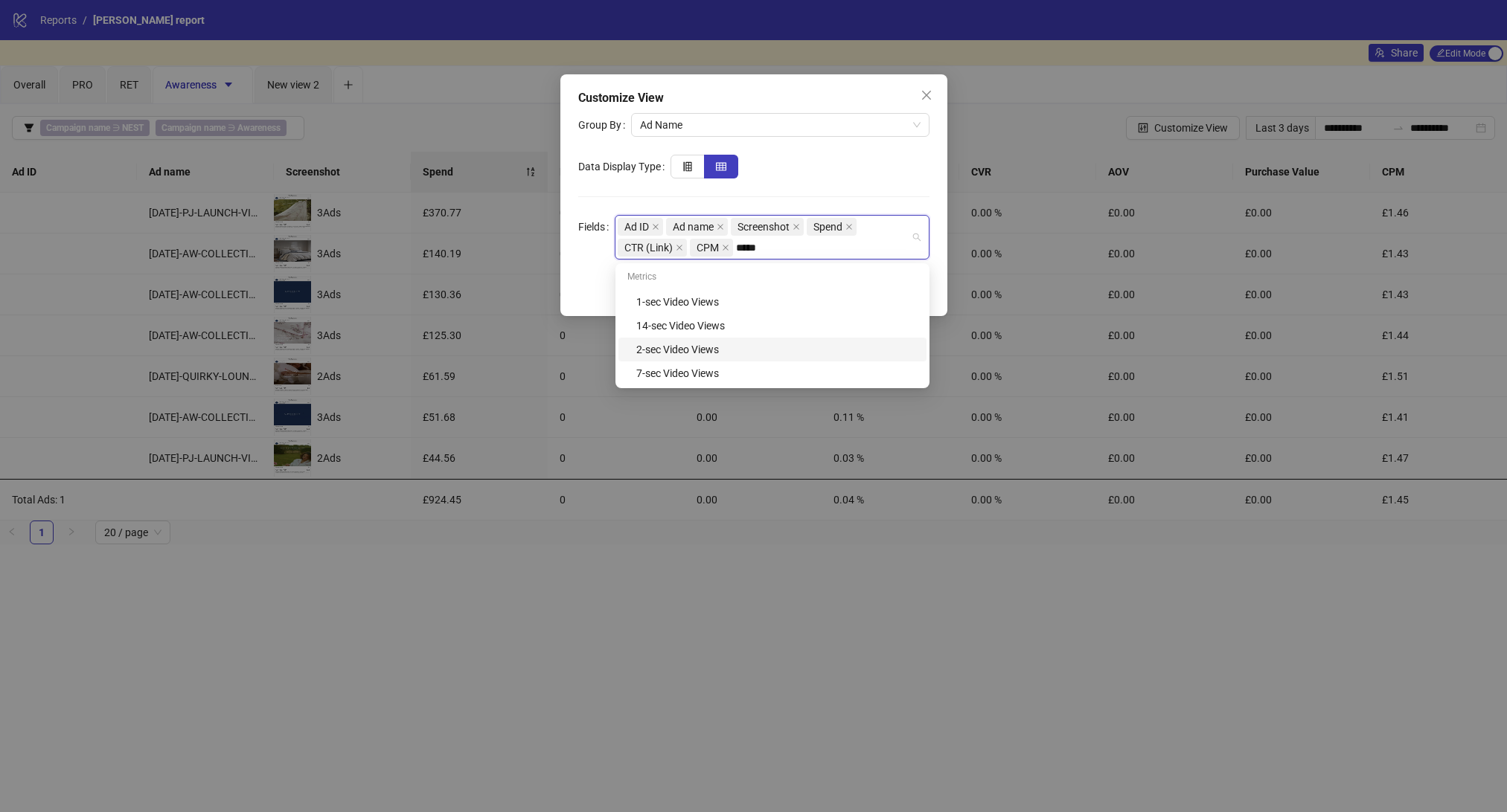
click at [702, 346] on div "2-sec Video Views" at bounding box center [776, 349] width 282 height 17
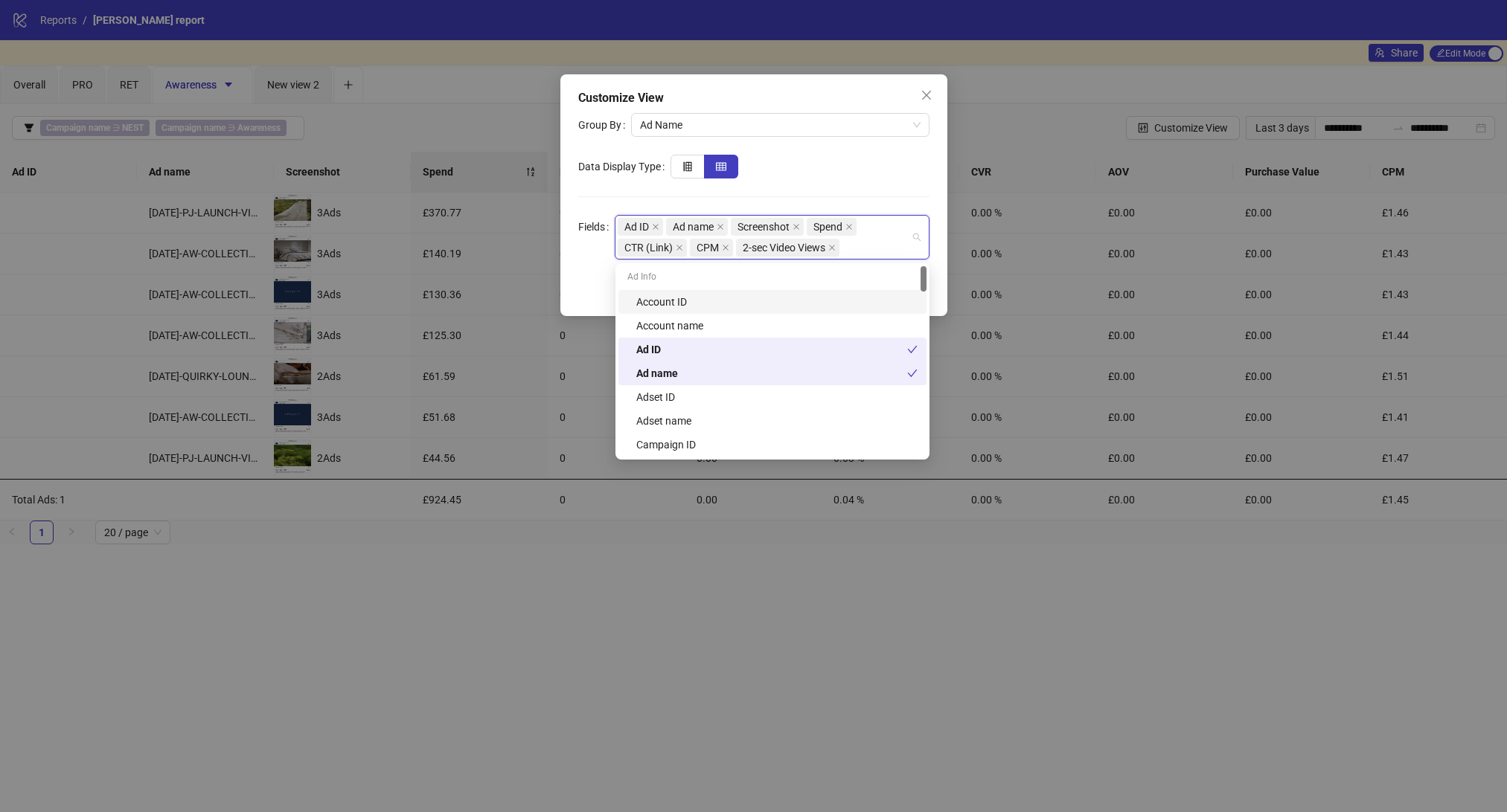
click at [866, 251] on div "Ad ID Ad name Screenshot Spend CTR (Link) CPM 2-sec Video Views" at bounding box center [763, 237] width 293 height 41
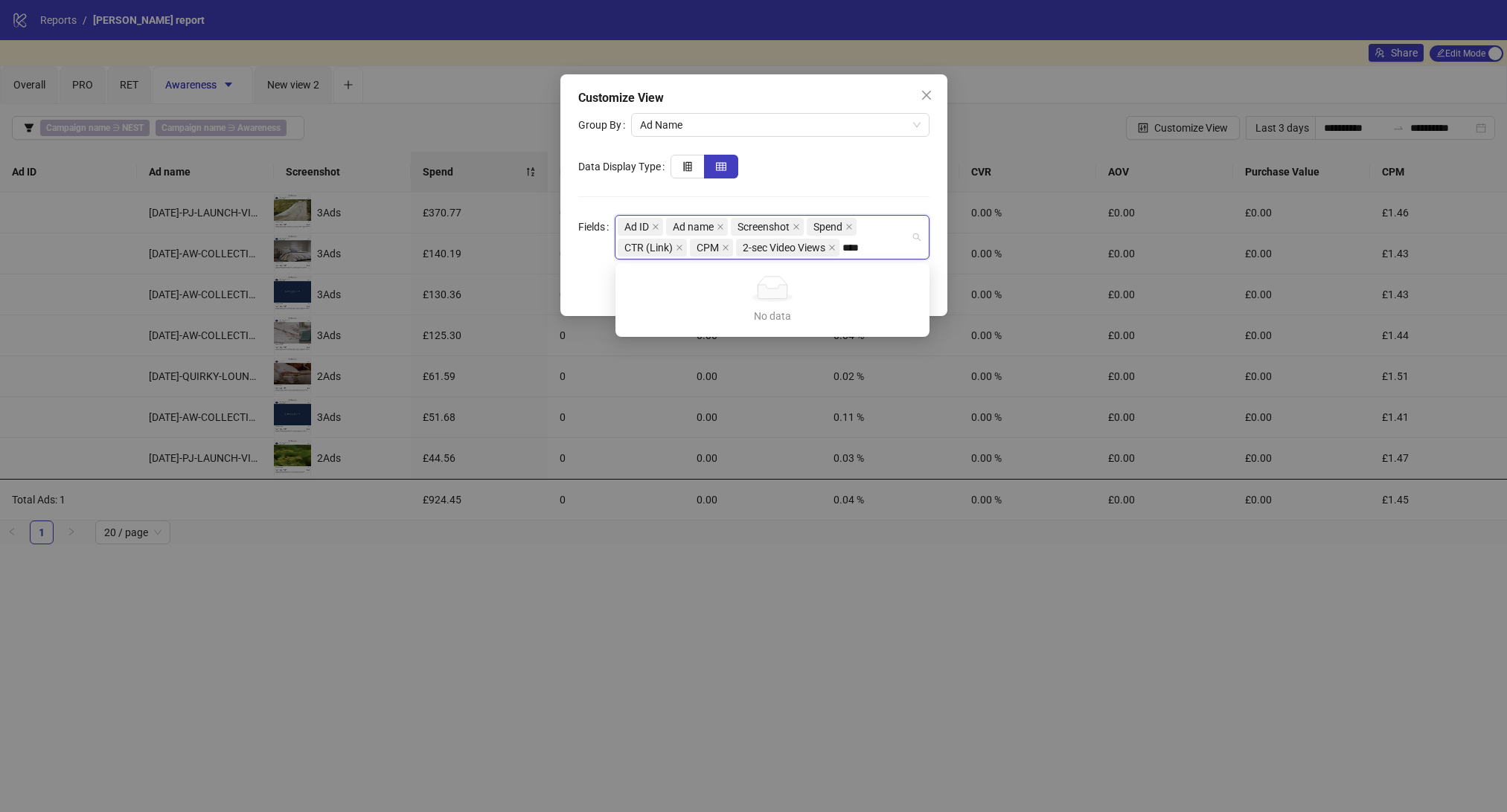
type input "***"
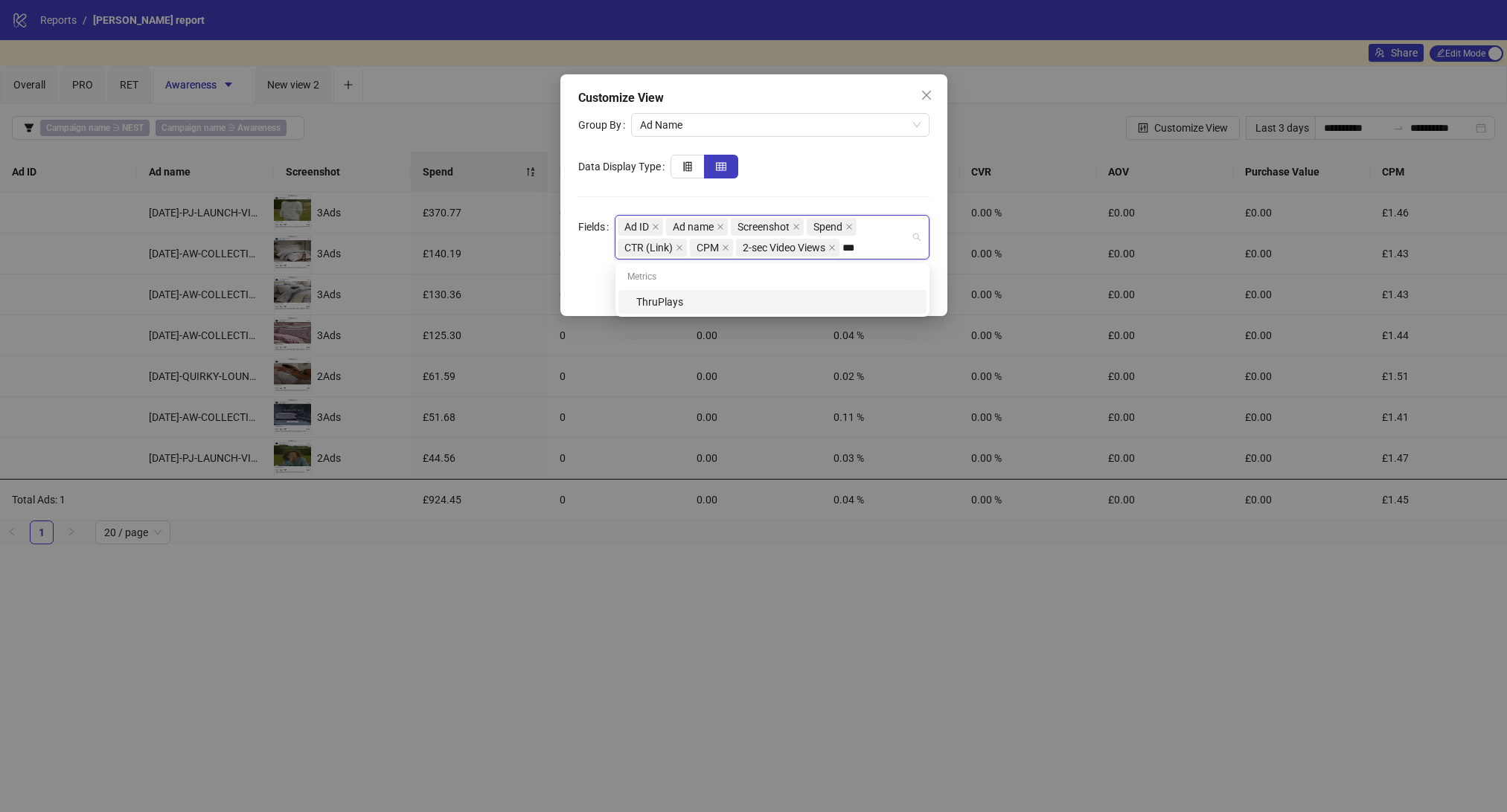
click at [833, 299] on div "ThruPlays" at bounding box center [776, 302] width 282 height 17
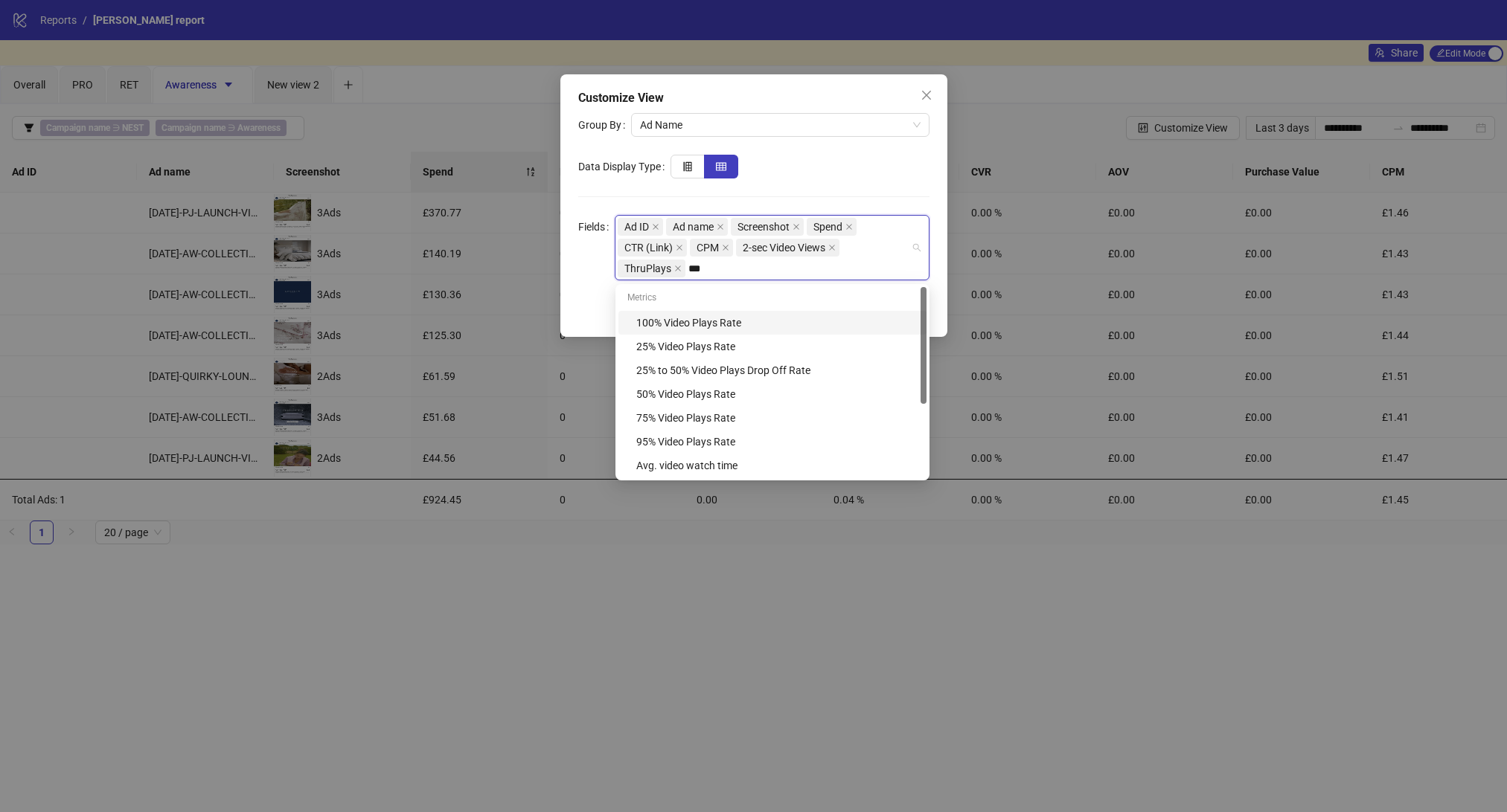
type input "****"
click at [675, 438] on div "Hook Rate" at bounding box center [776, 442] width 282 height 17
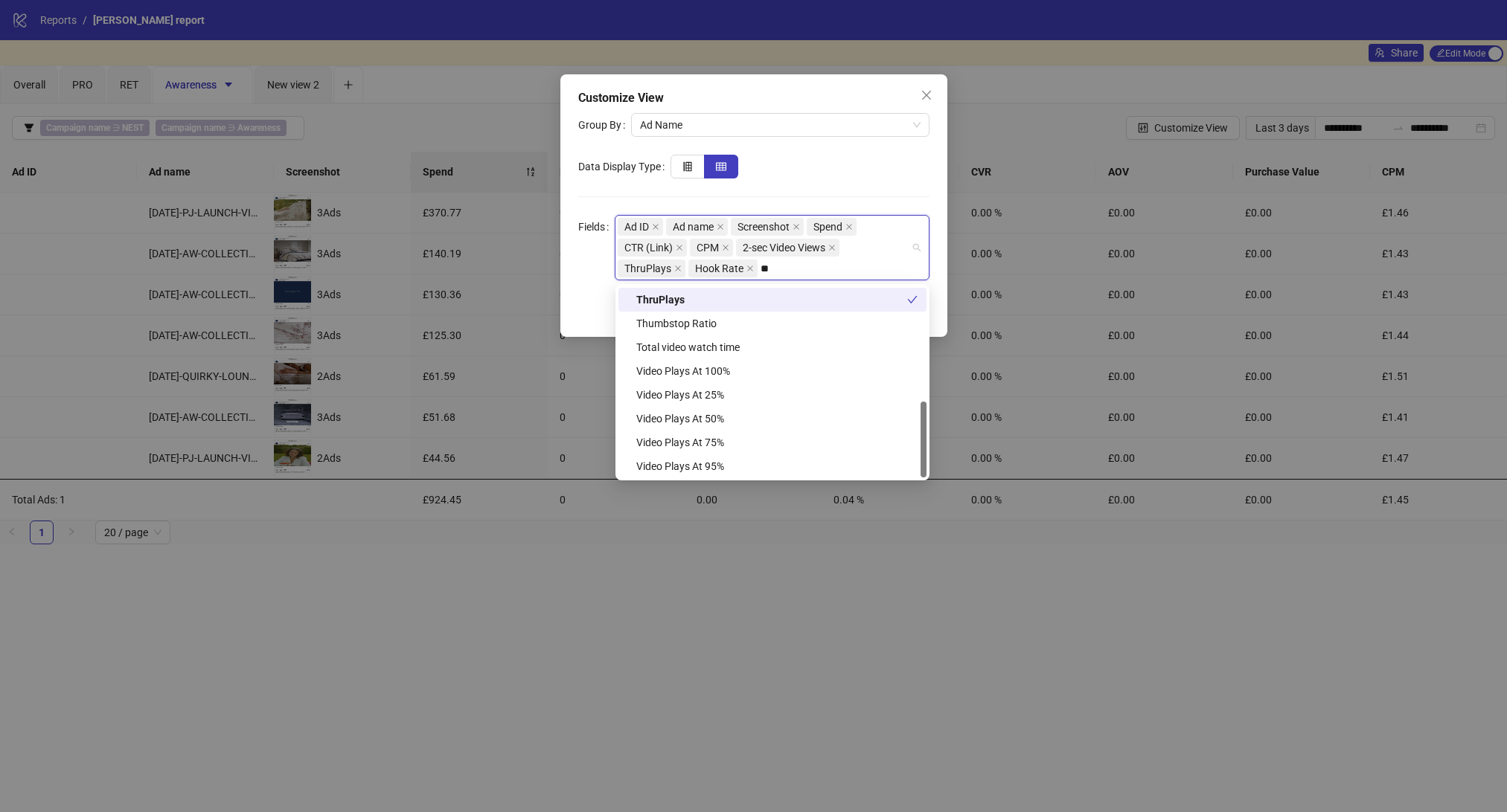
scroll to position [0, 0]
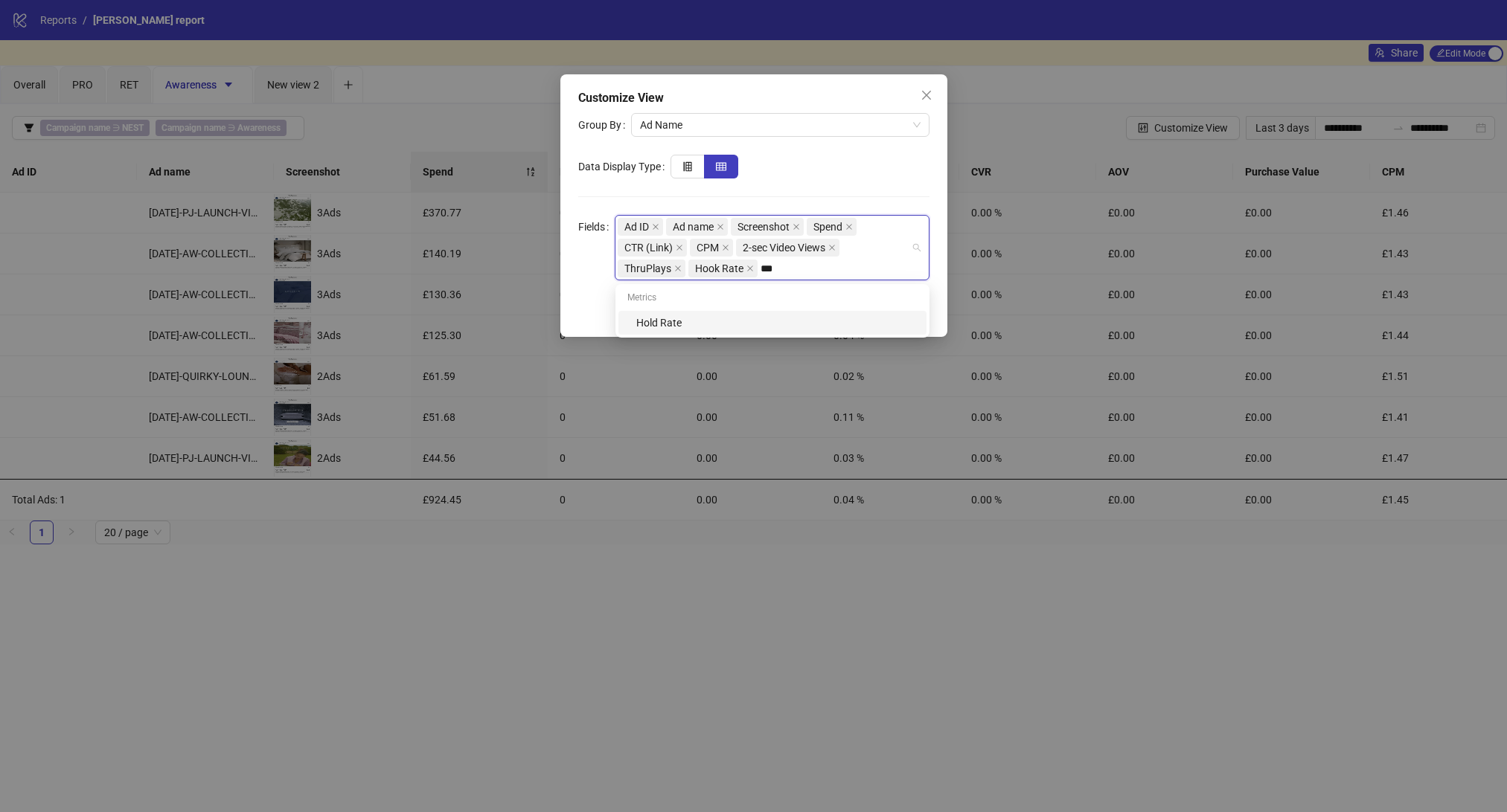
type input "****"
click at [737, 325] on div "Hold Rate" at bounding box center [776, 323] width 282 height 17
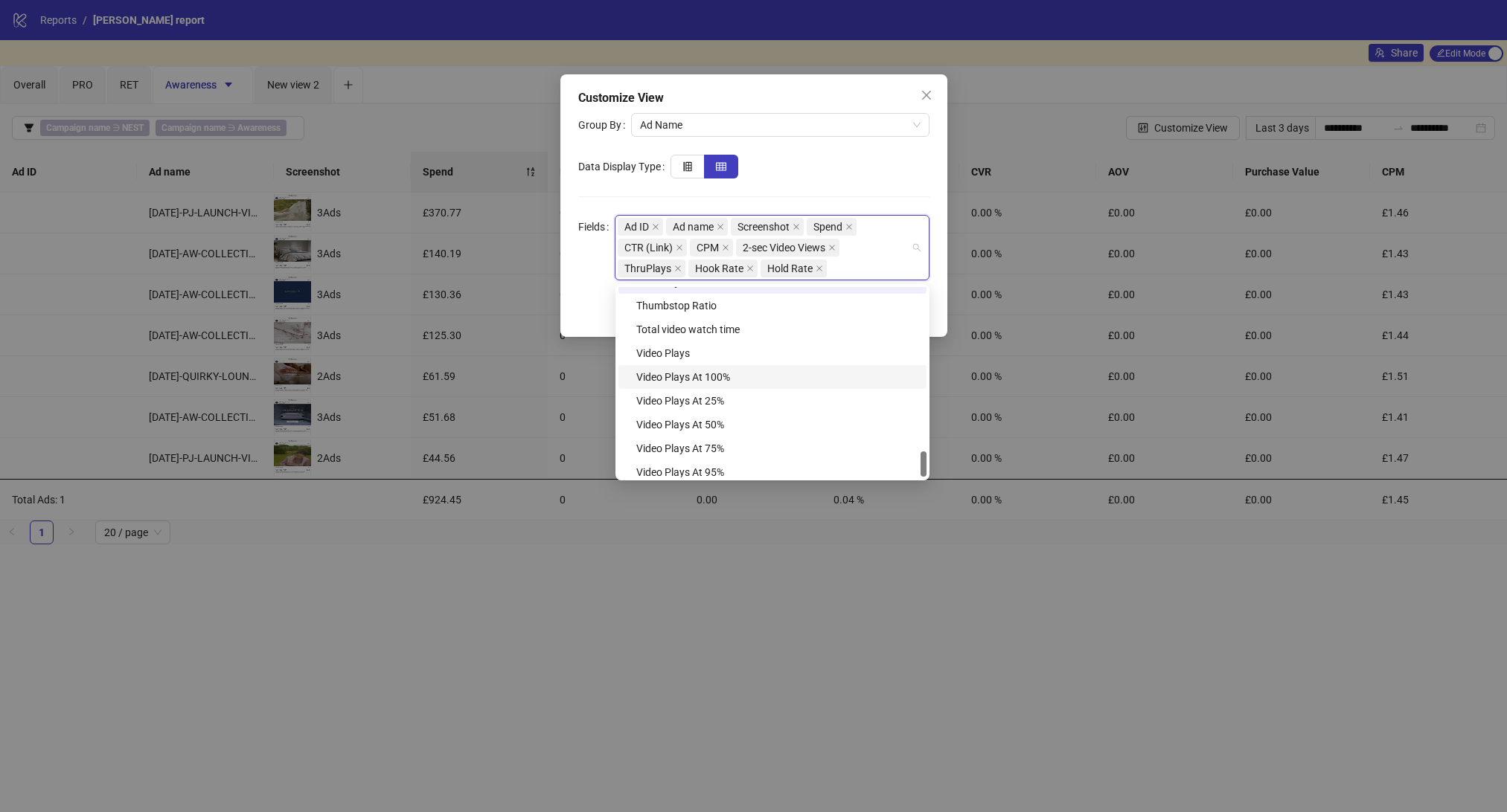
scroll to position [1237, 0]
click at [660, 333] on div "Total video watch time" at bounding box center [772, 324] width 308 height 24
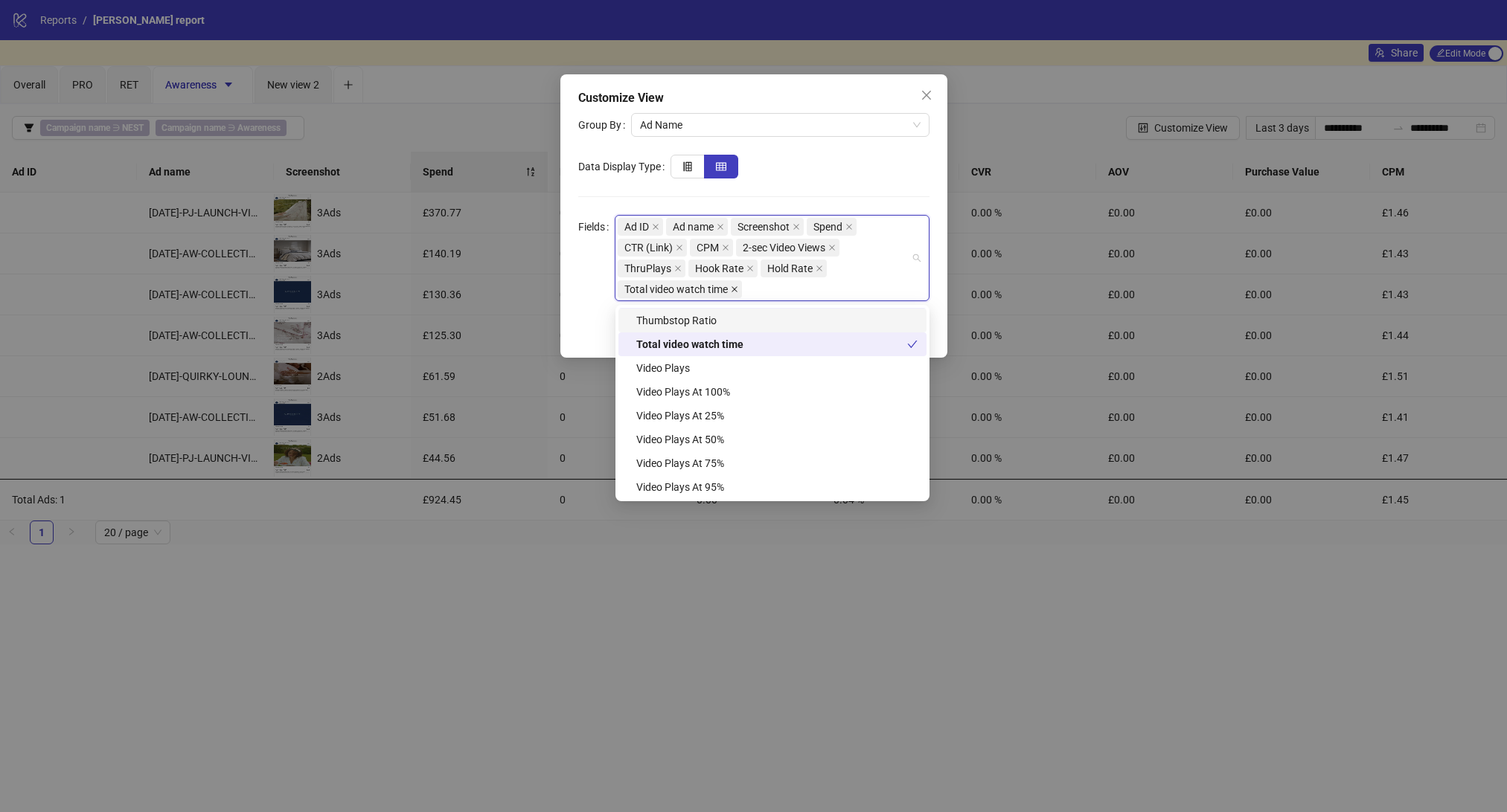
click at [738, 285] on icon "close" at bounding box center [735, 289] width 8 height 8
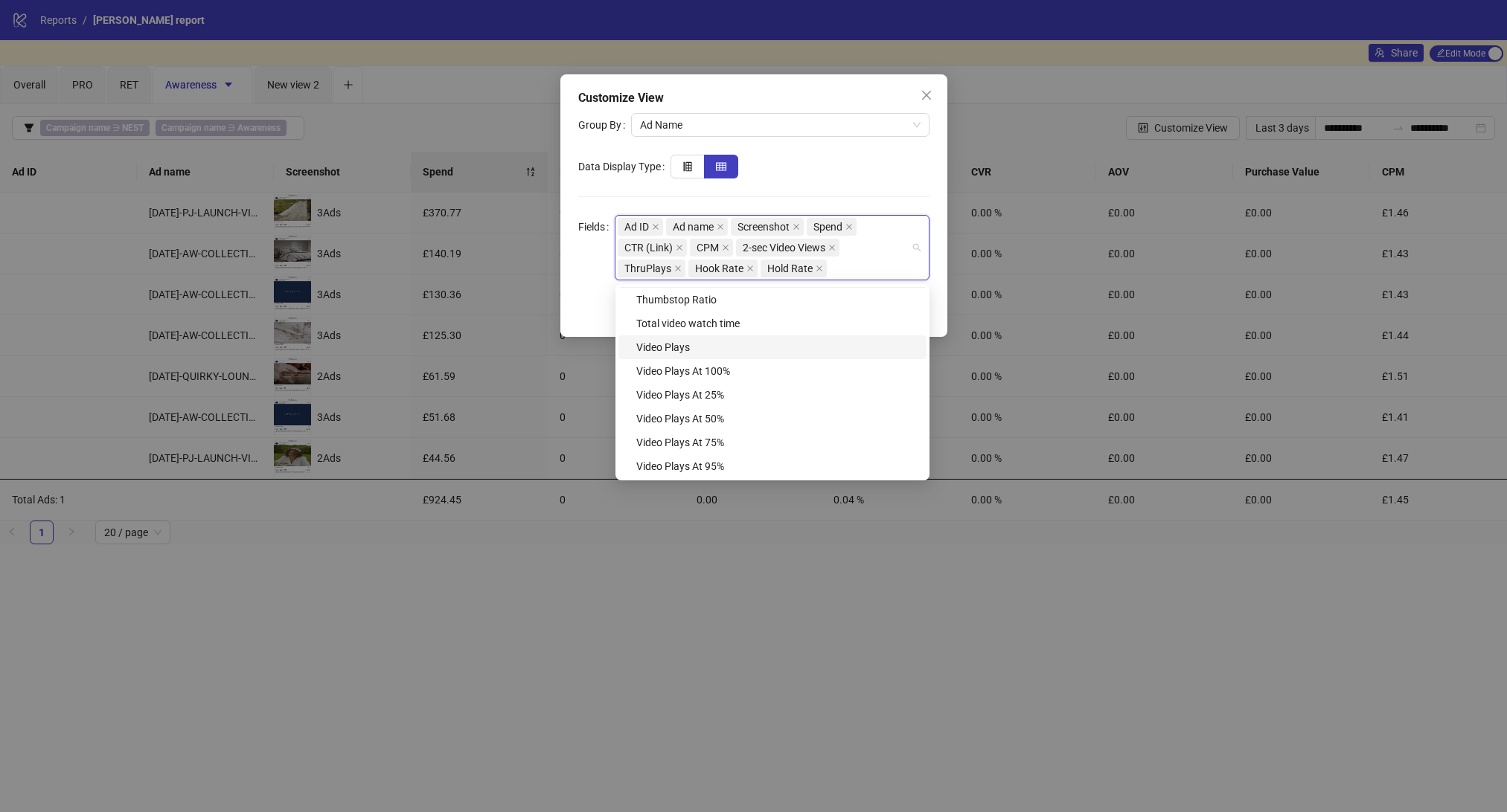
scroll to position [1199, 0]
click at [707, 358] on div "Total video watch time" at bounding box center [776, 360] width 282 height 17
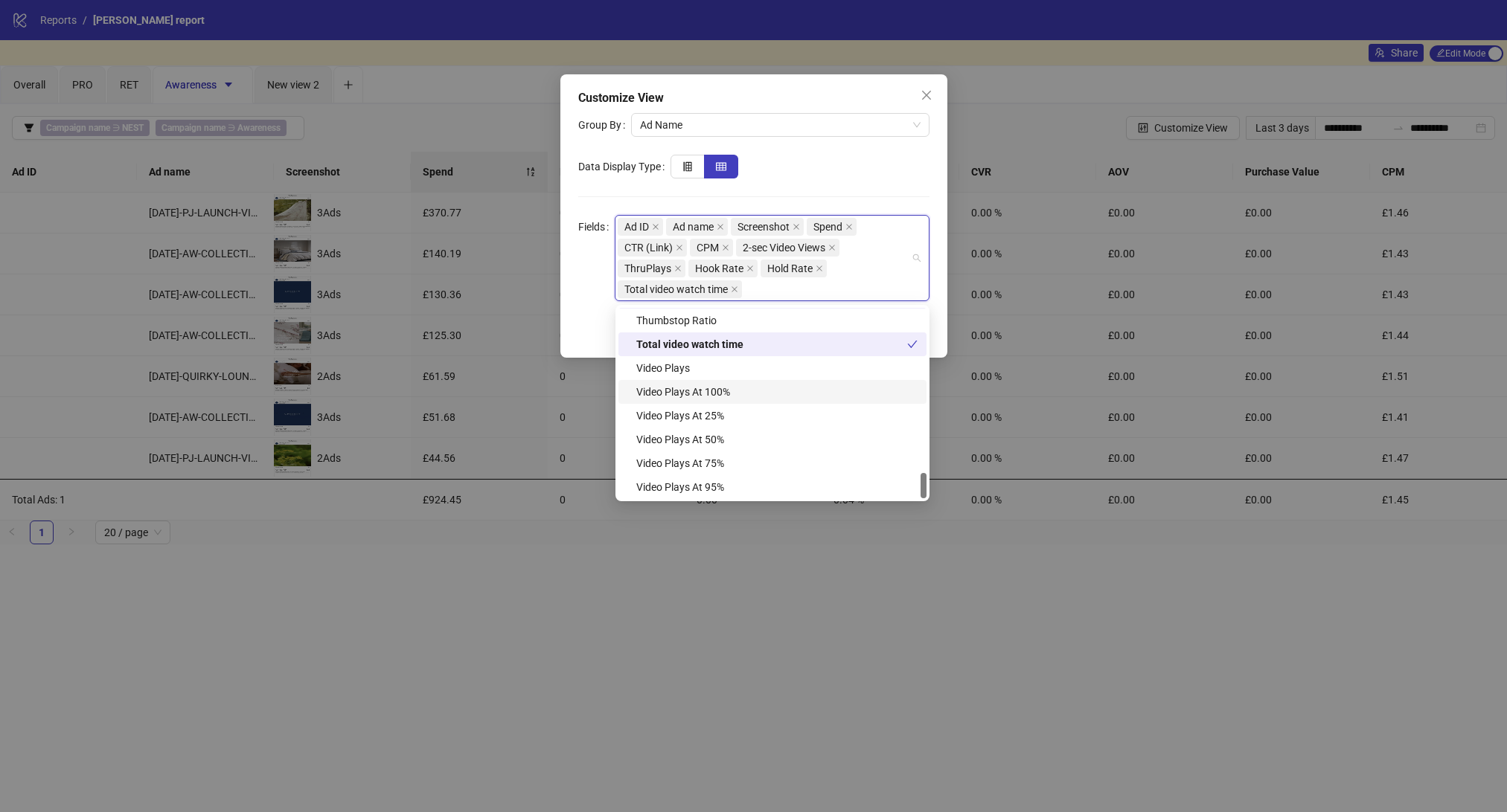
scroll to position [1236, 0]
click at [681, 372] on div "Video Plays" at bounding box center [776, 369] width 282 height 17
click at [699, 584] on div "Customize View Group By Ad Name Data Display Type Fields Ad ID, Ad name, Screen…" at bounding box center [754, 406] width 1507 height 812
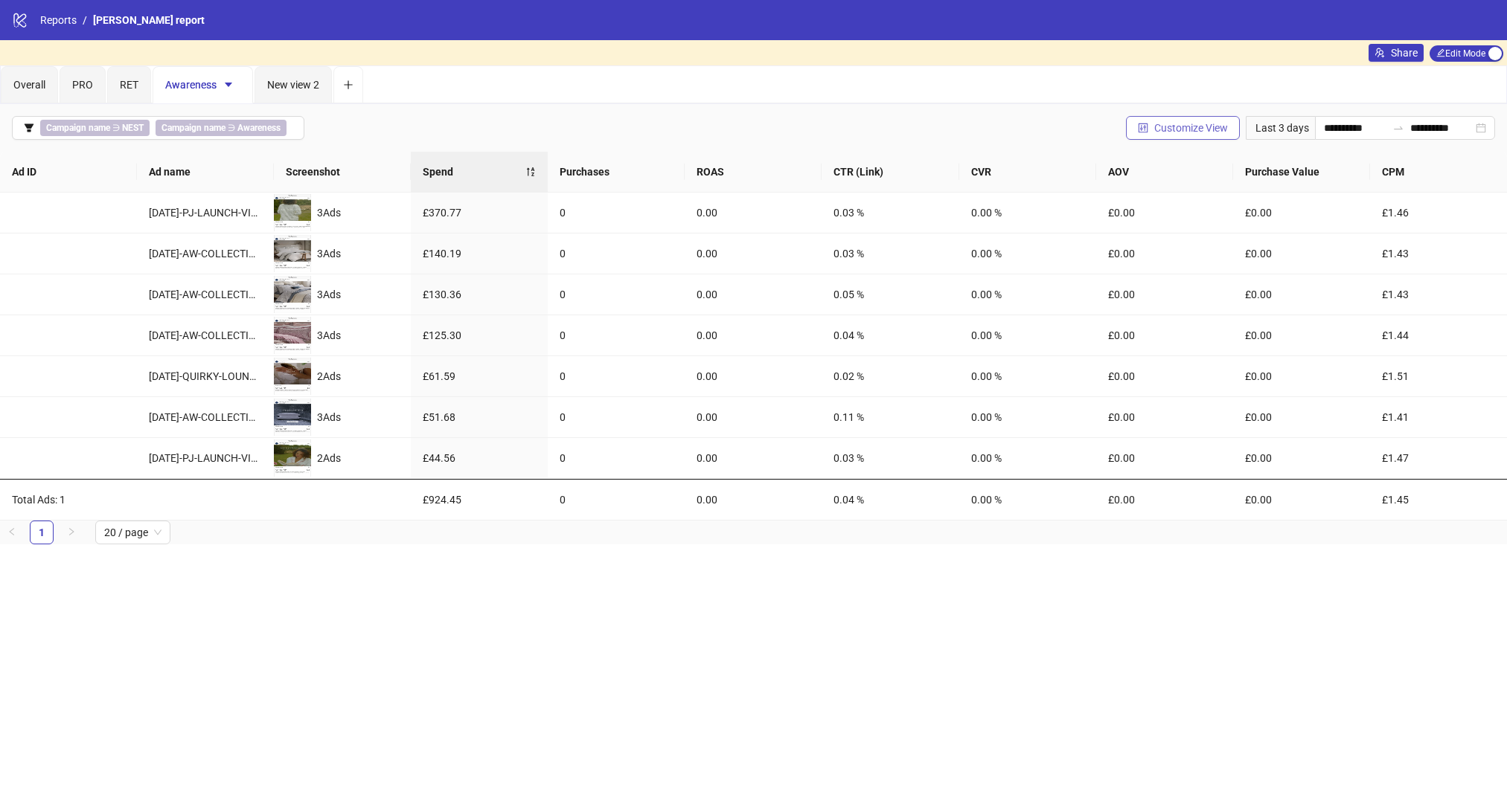
click at [1185, 129] on span "Customize View" at bounding box center [1190, 127] width 74 height 12
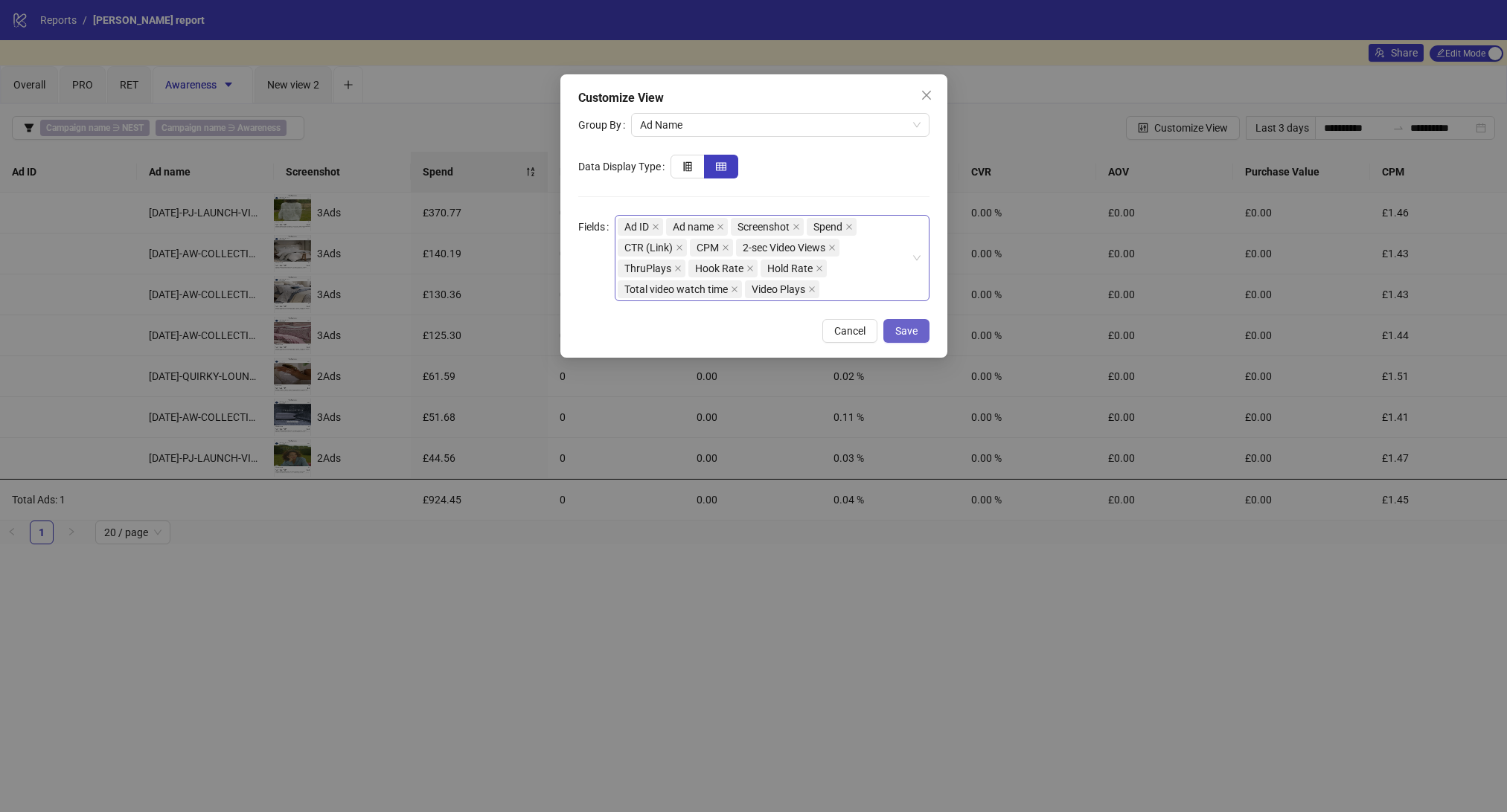
click at [903, 330] on span "Save" at bounding box center [906, 330] width 23 height 12
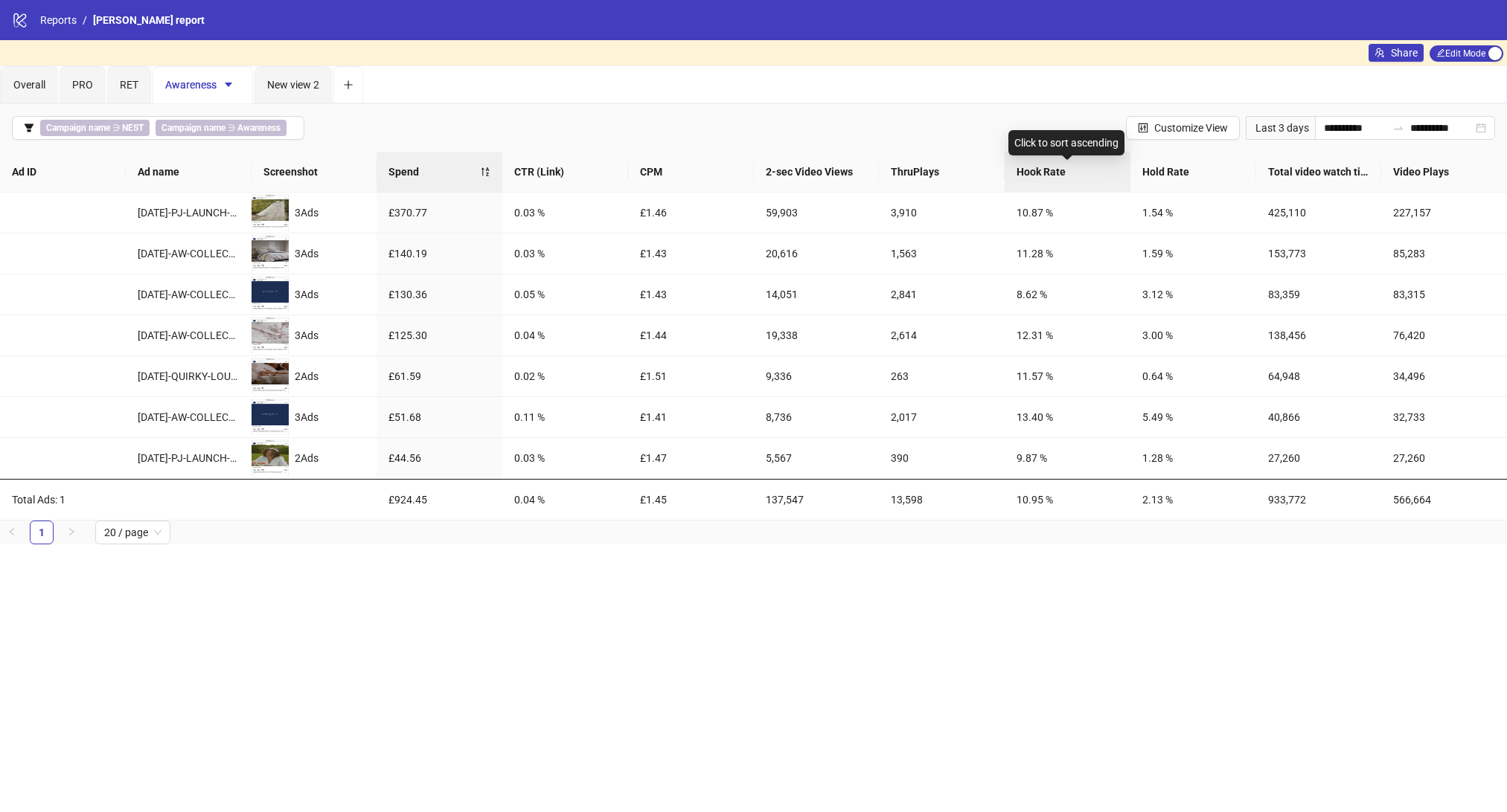
click at [1061, 172] on span "Hook Rate" at bounding box center [1067, 172] width 102 height 17
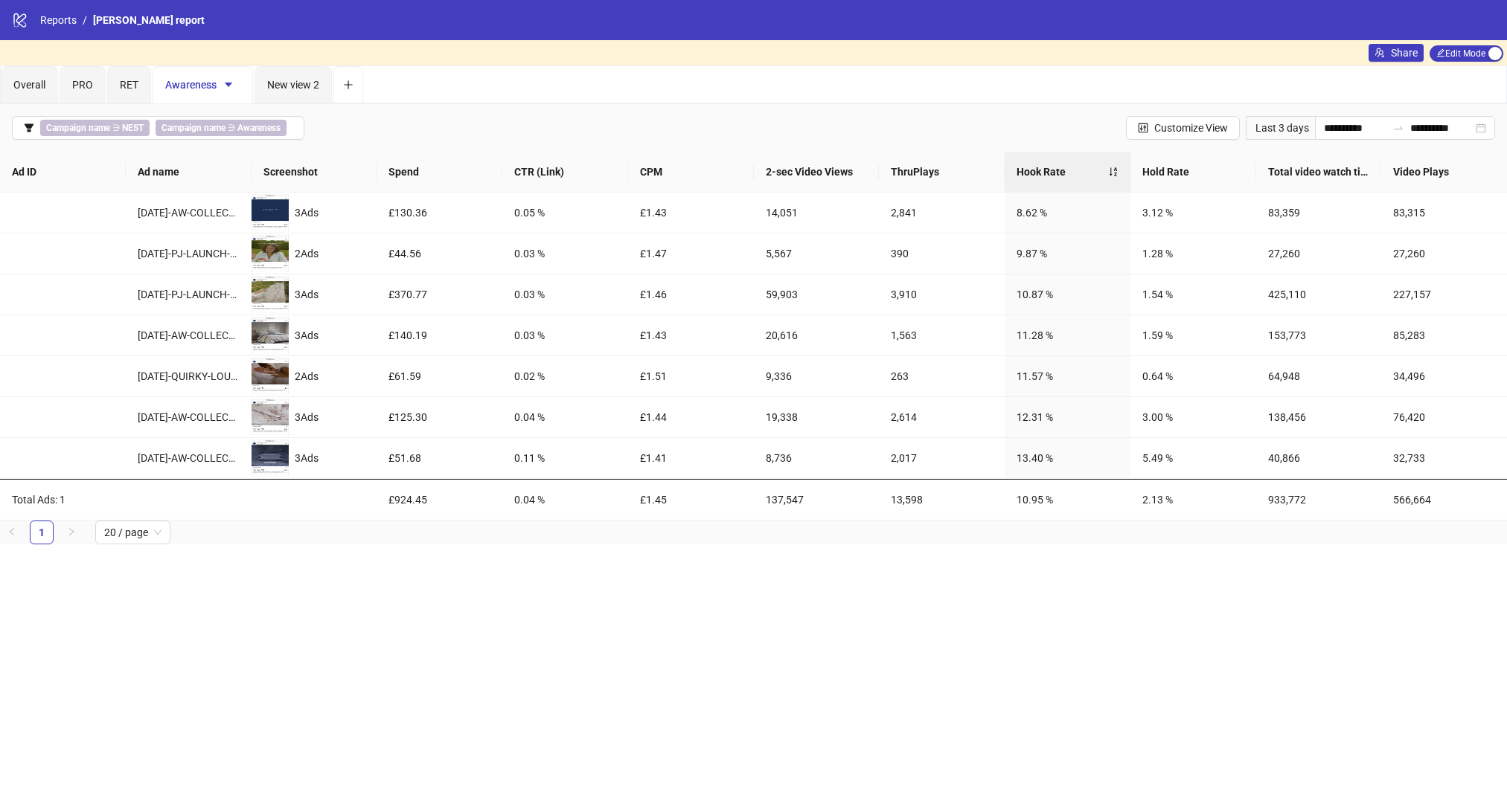
click at [328, 592] on div "**********" at bounding box center [754, 406] width 1507 height 812
click at [24, 123] on icon "filter" at bounding box center [28, 127] width 11 height 11
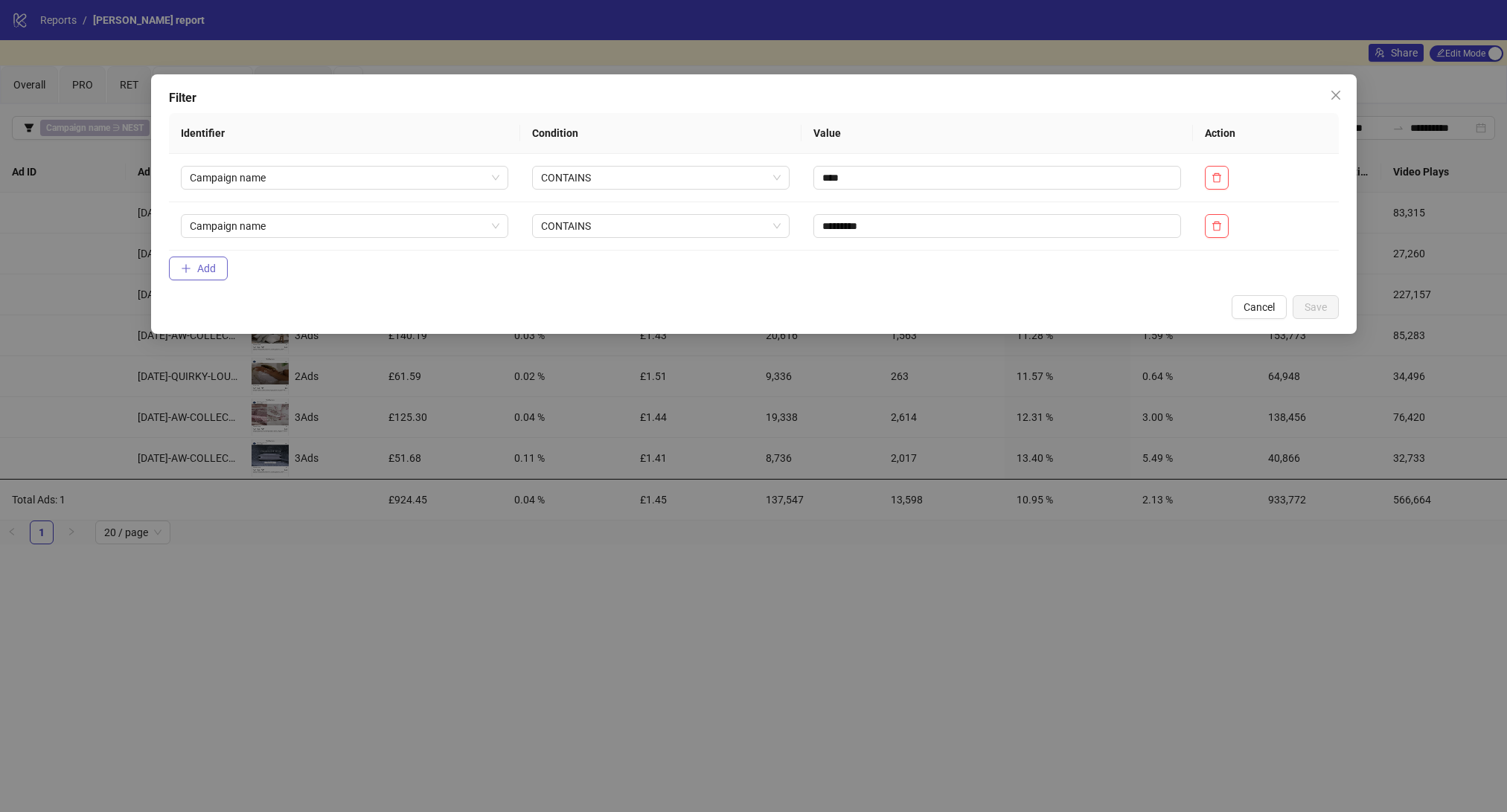
click at [197, 275] on span "Add" at bounding box center [206, 269] width 19 height 12
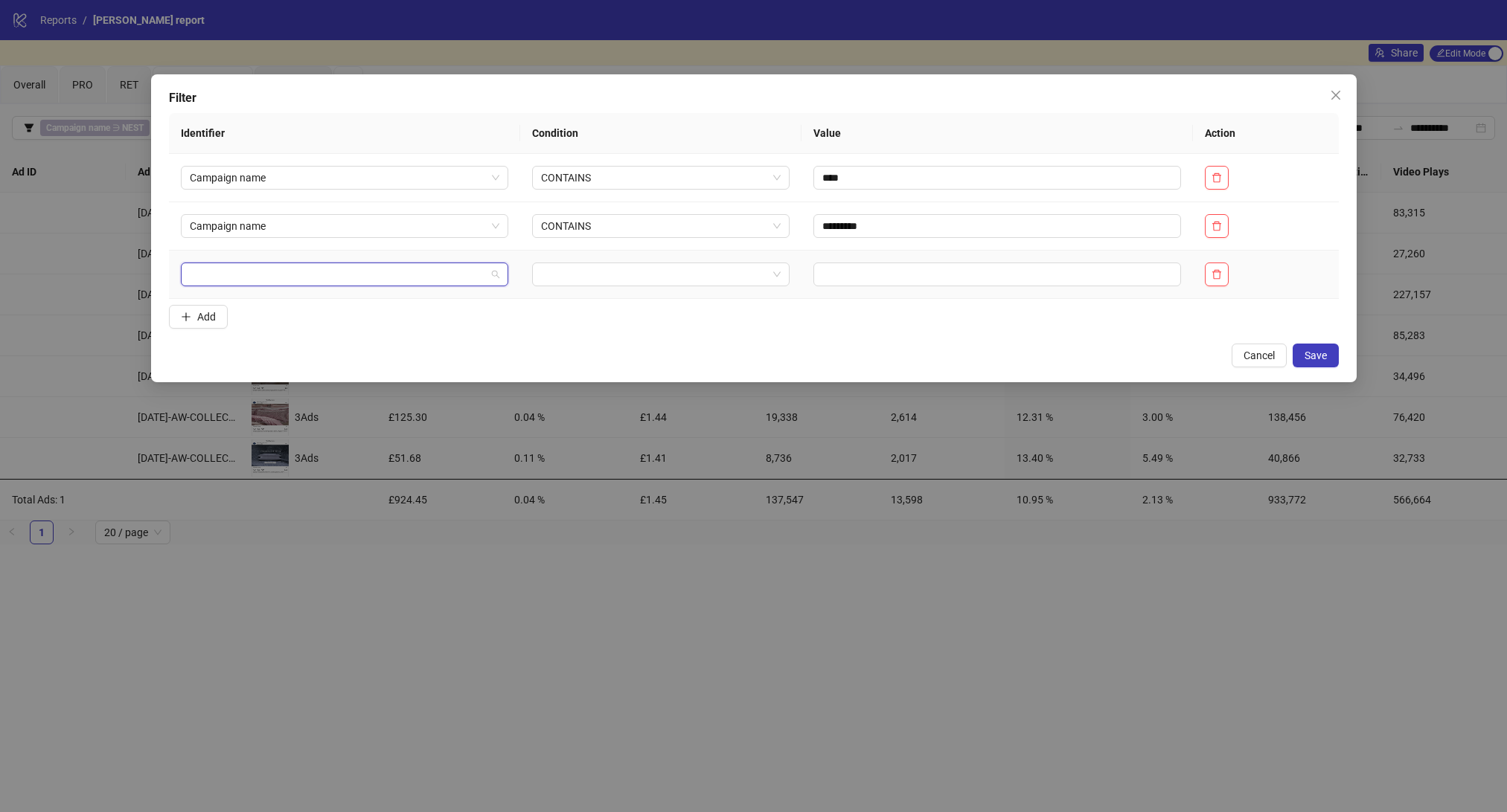
click at [227, 278] on input "search" at bounding box center [338, 274] width 296 height 23
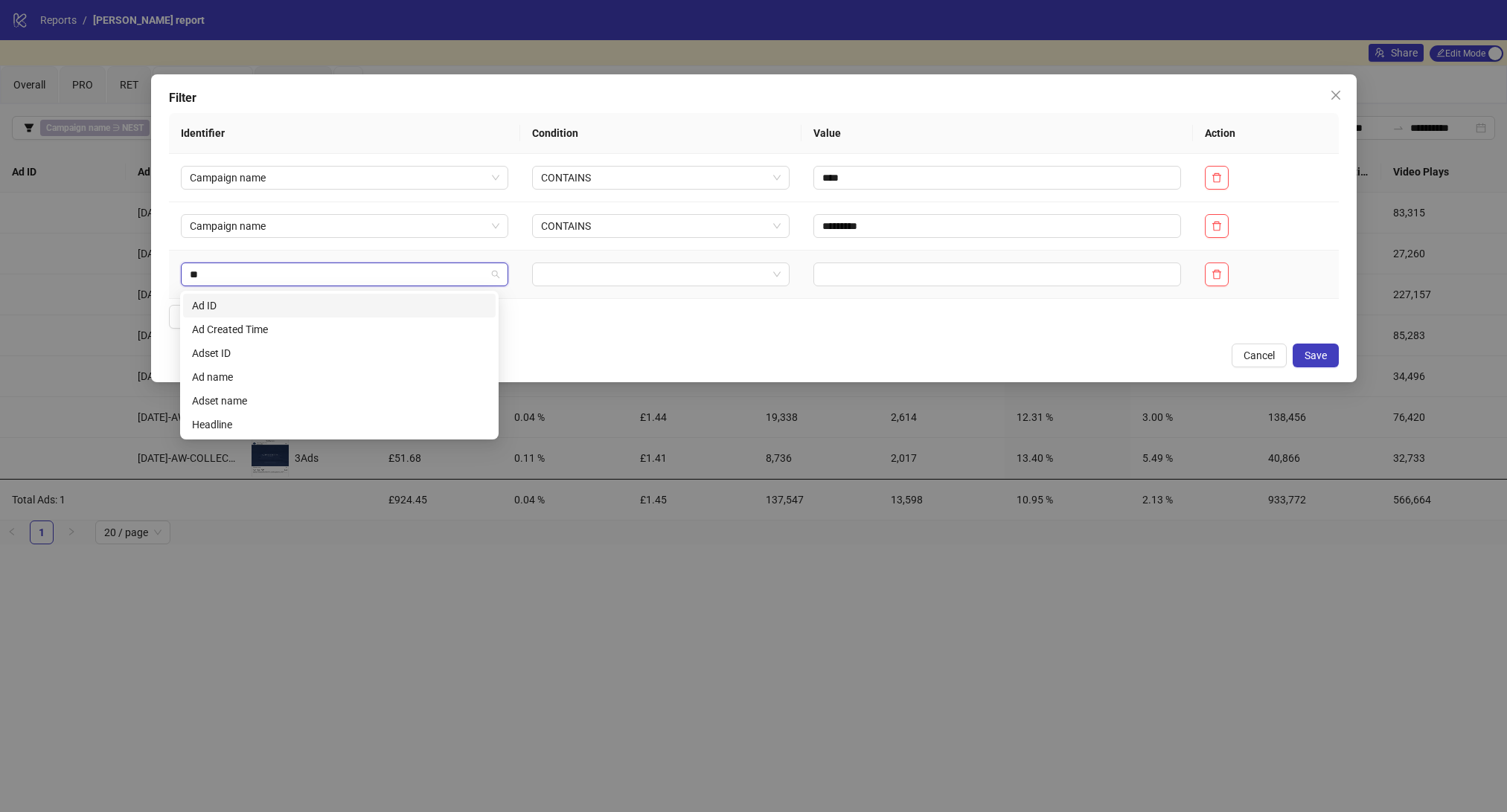
type input "**"
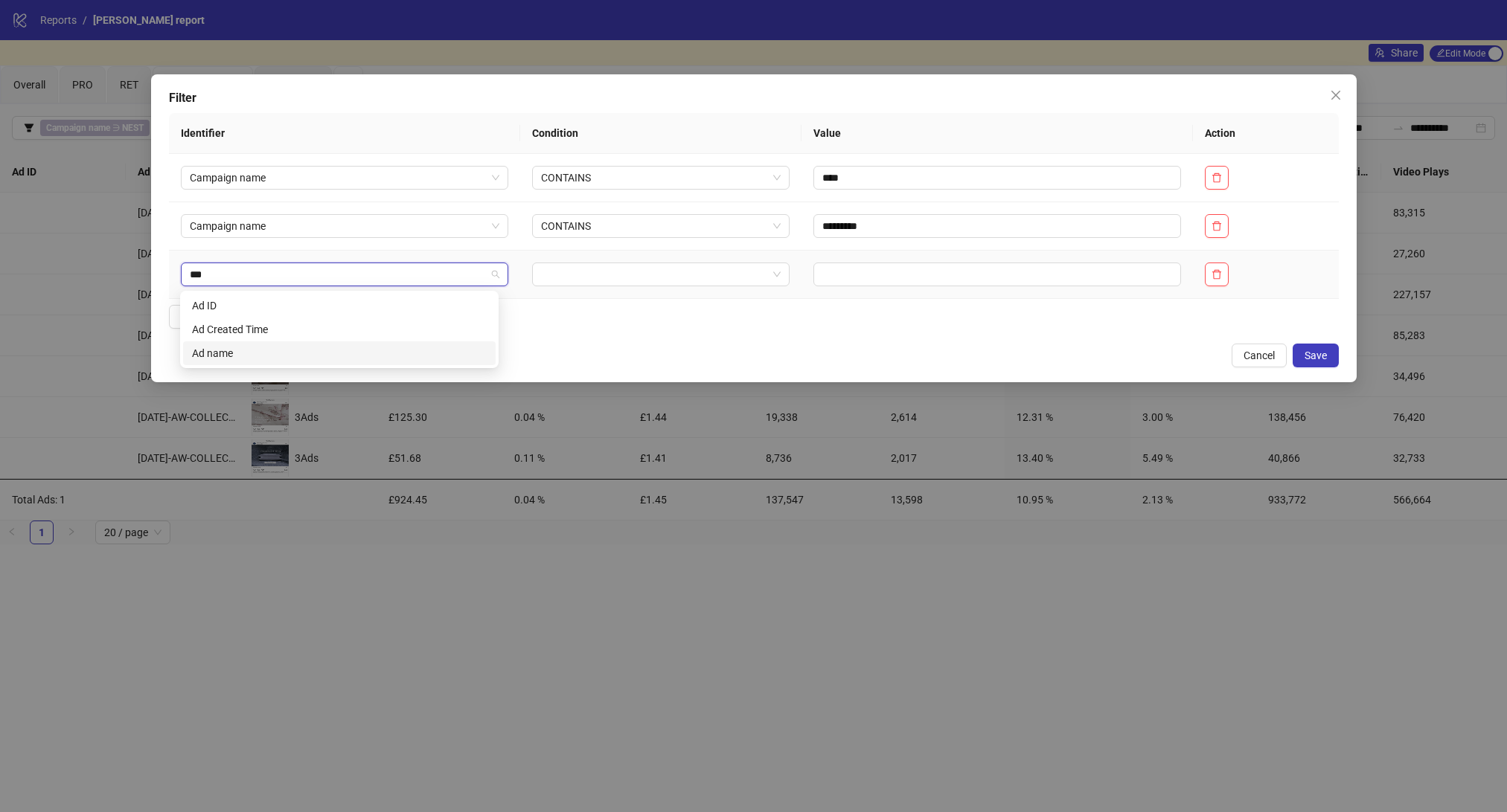
click at [214, 345] on div "Ad name" at bounding box center [339, 353] width 294 height 17
click at [612, 279] on input "search" at bounding box center [653, 274] width 227 height 23
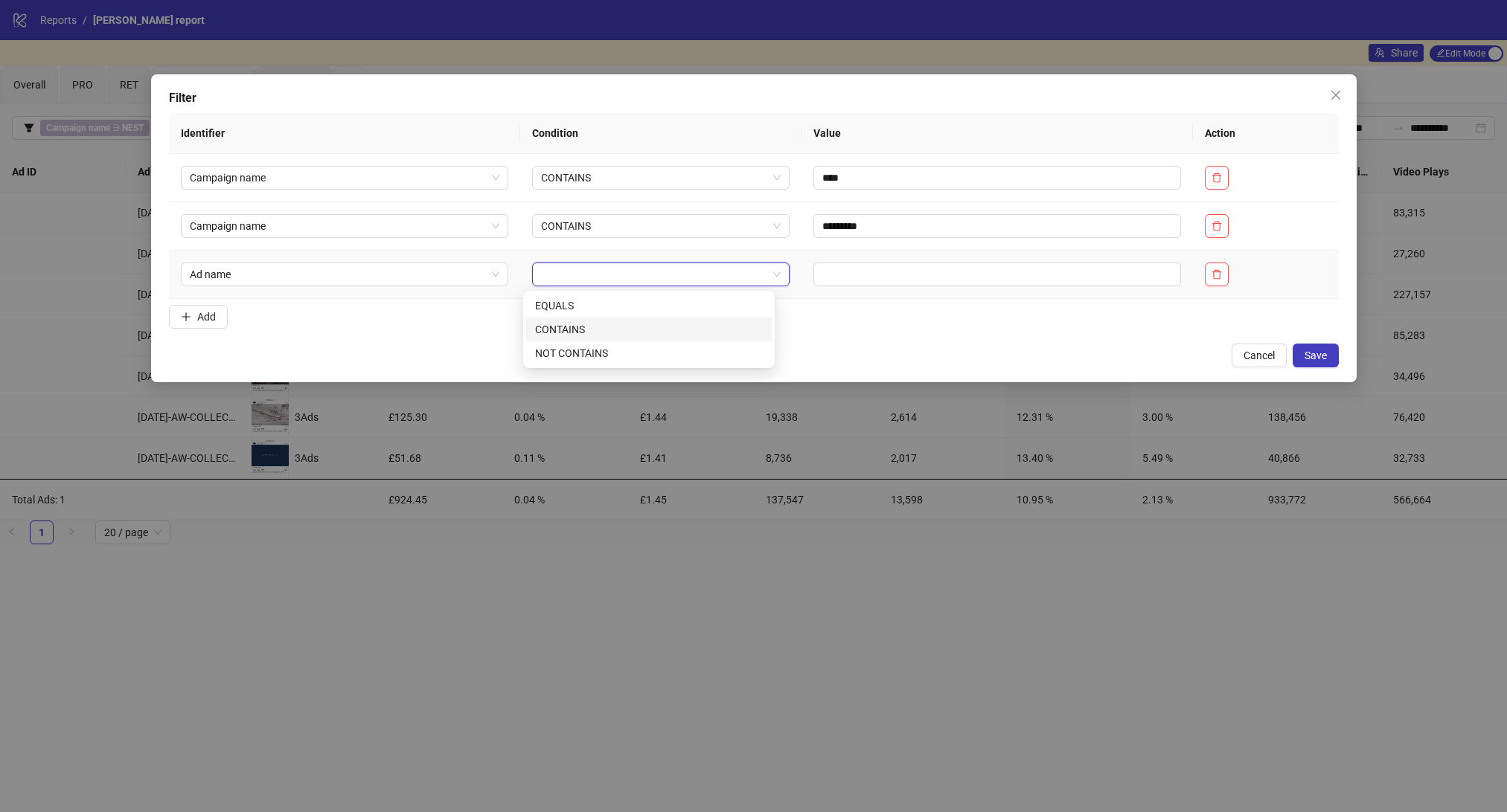
click at [580, 322] on div "CONTAINS" at bounding box center [649, 330] width 228 height 17
click at [836, 273] on input "text" at bounding box center [997, 275] width 368 height 24
type input "**"
click at [1327, 354] on button "Save" at bounding box center [1315, 355] width 46 height 24
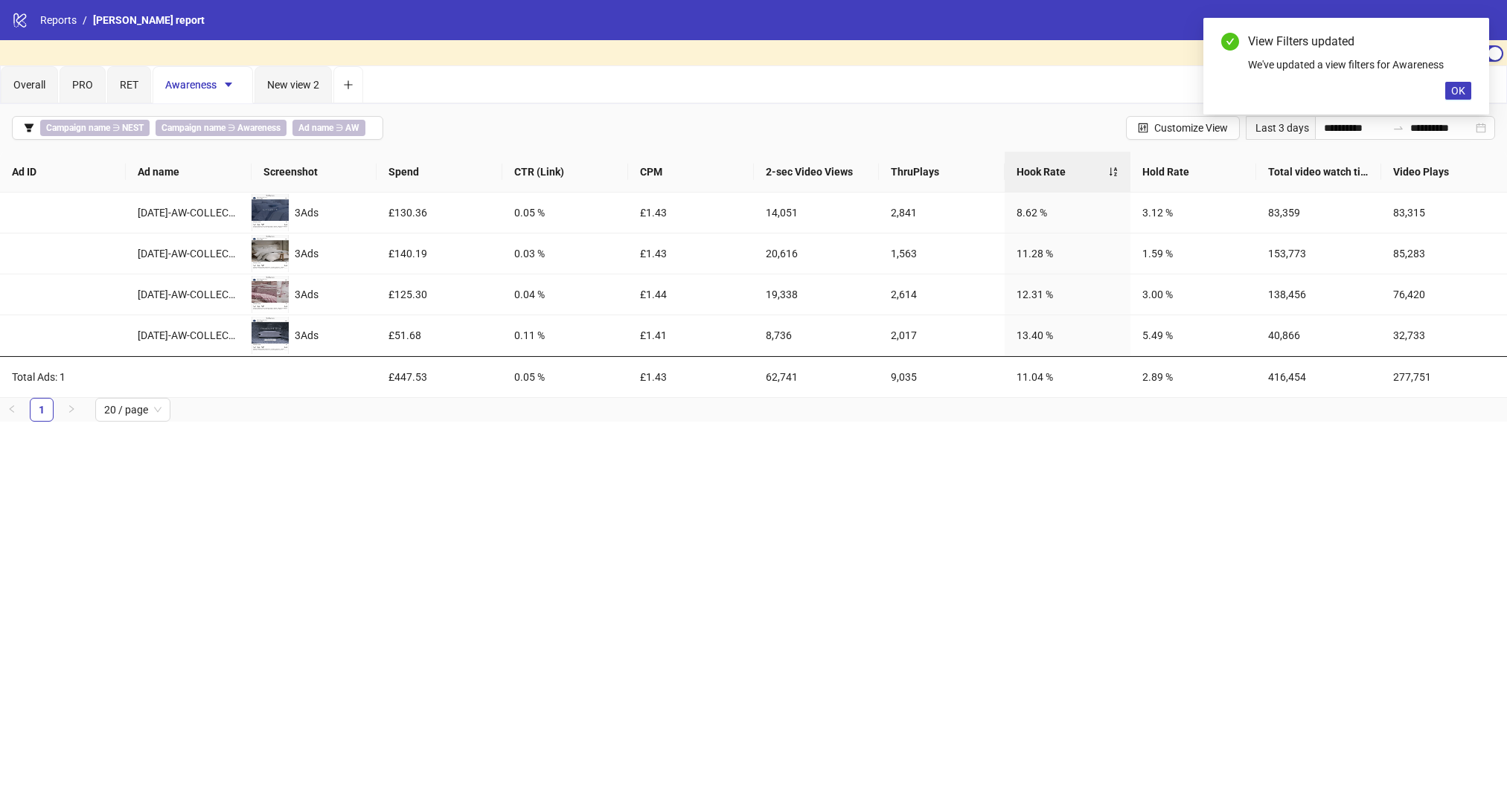
click at [406, 435] on div "**********" at bounding box center [754, 406] width 1507 height 812
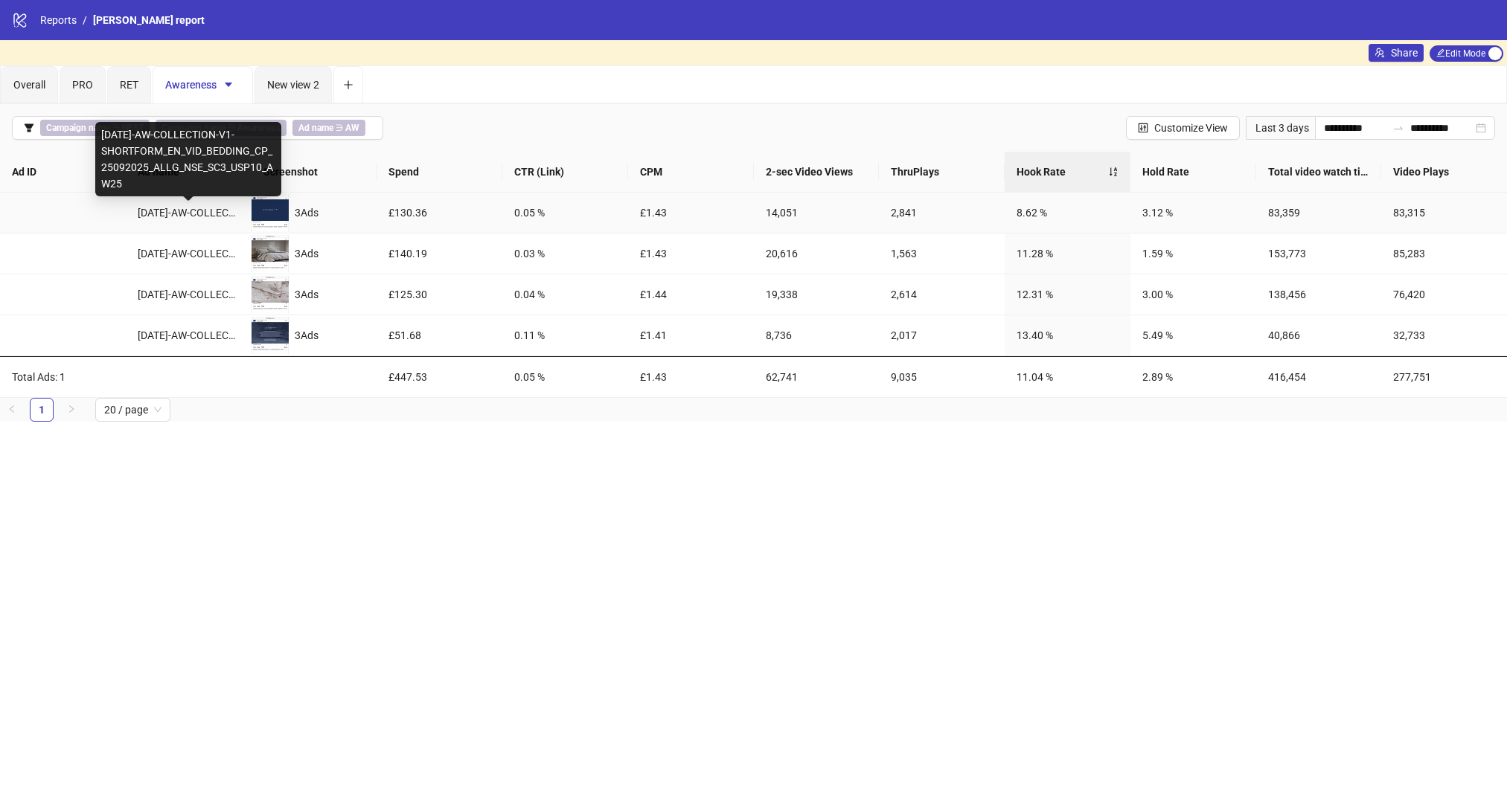
click at [168, 211] on div "AD254-AW-COLLECTION-V1-SHORTFORM_EN_VID_BEDDING_CP_25092025_ALLG_NSE_SC3_USP10_…" at bounding box center [188, 213] width 102 height 17
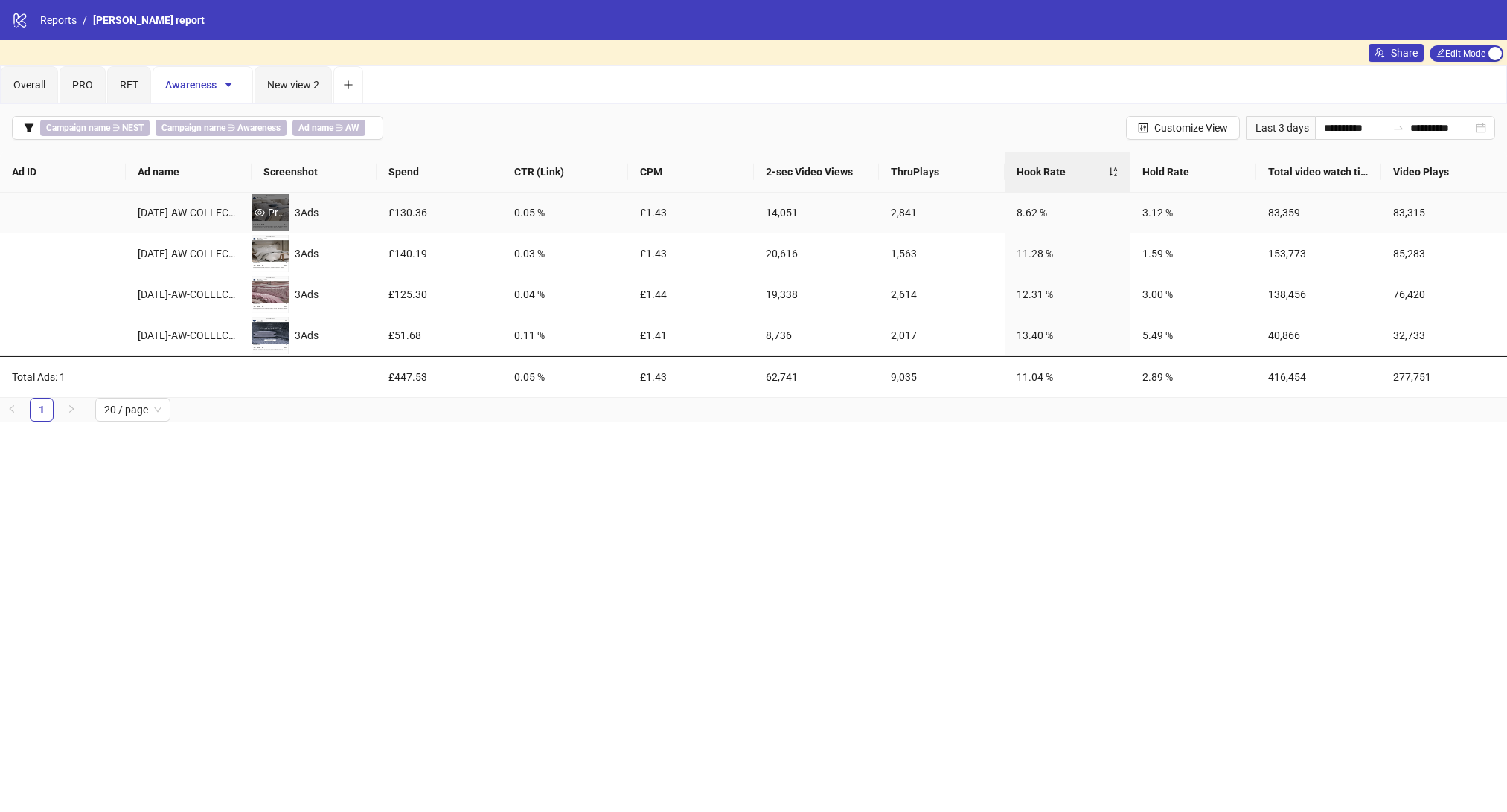
click at [278, 213] on div "Preview" at bounding box center [270, 213] width 37 height 17
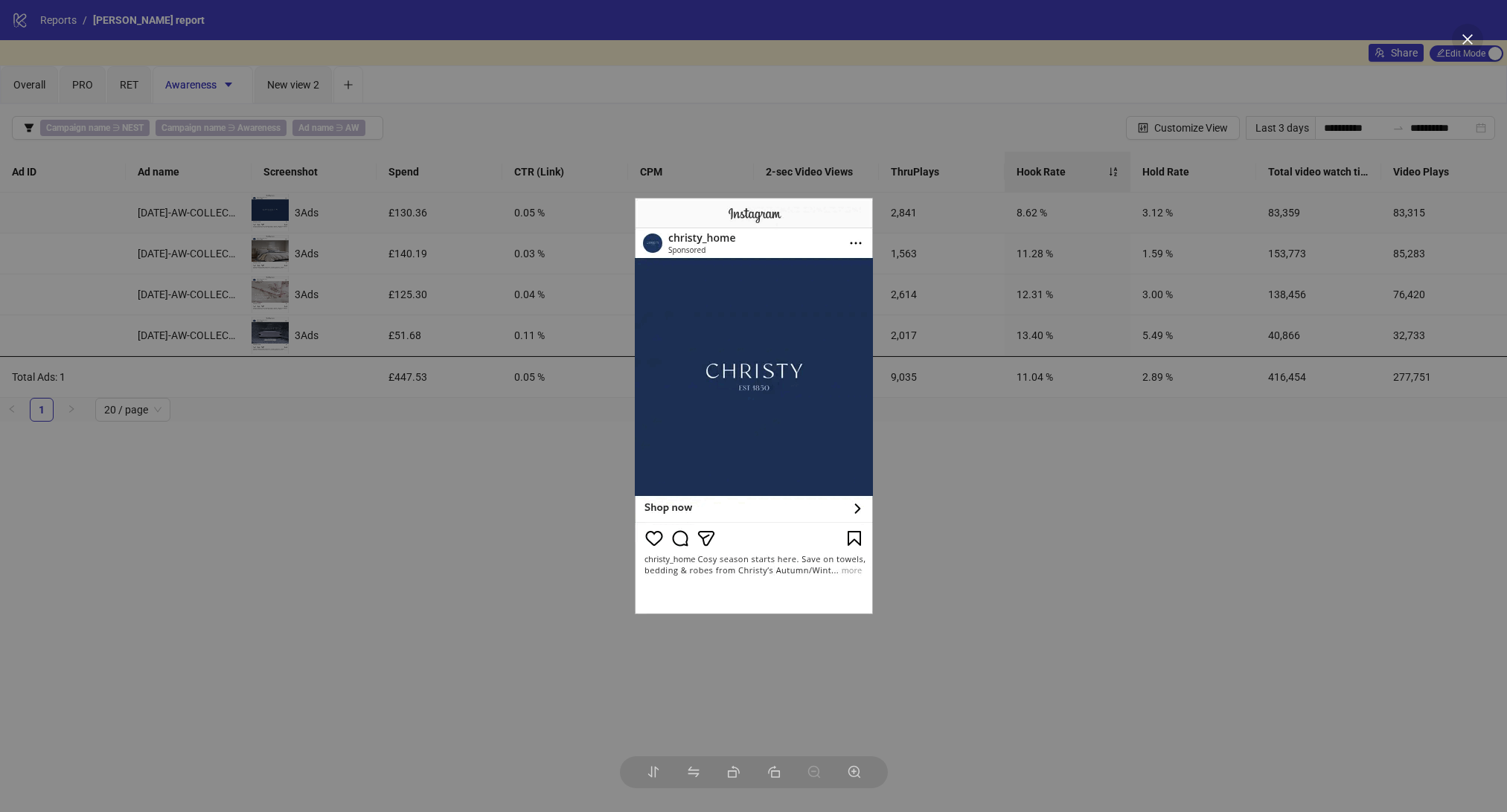
click at [487, 552] on div at bounding box center [754, 406] width 1507 height 812
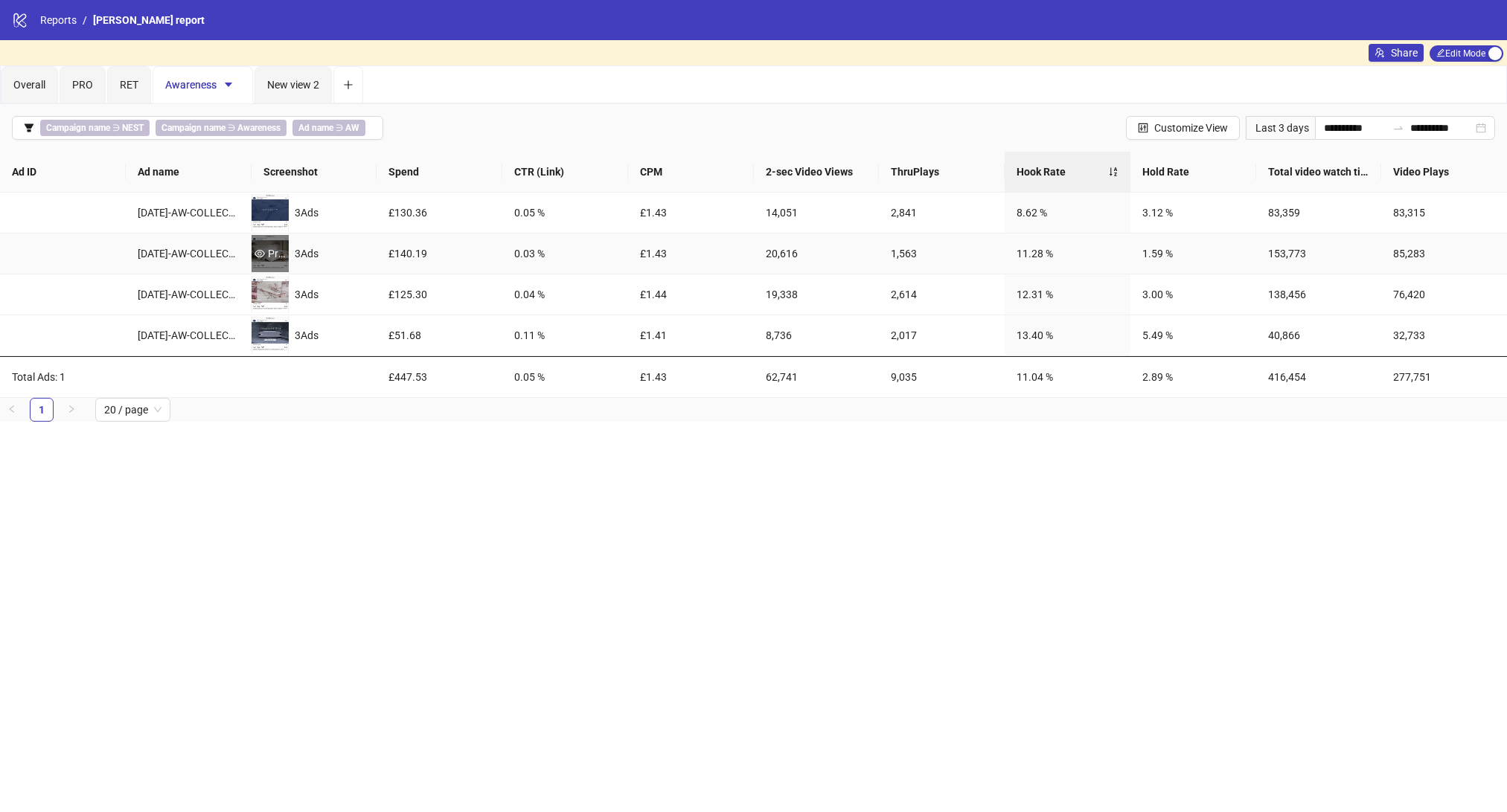
click at [263, 260] on div "Preview" at bounding box center [270, 253] width 37 height 17
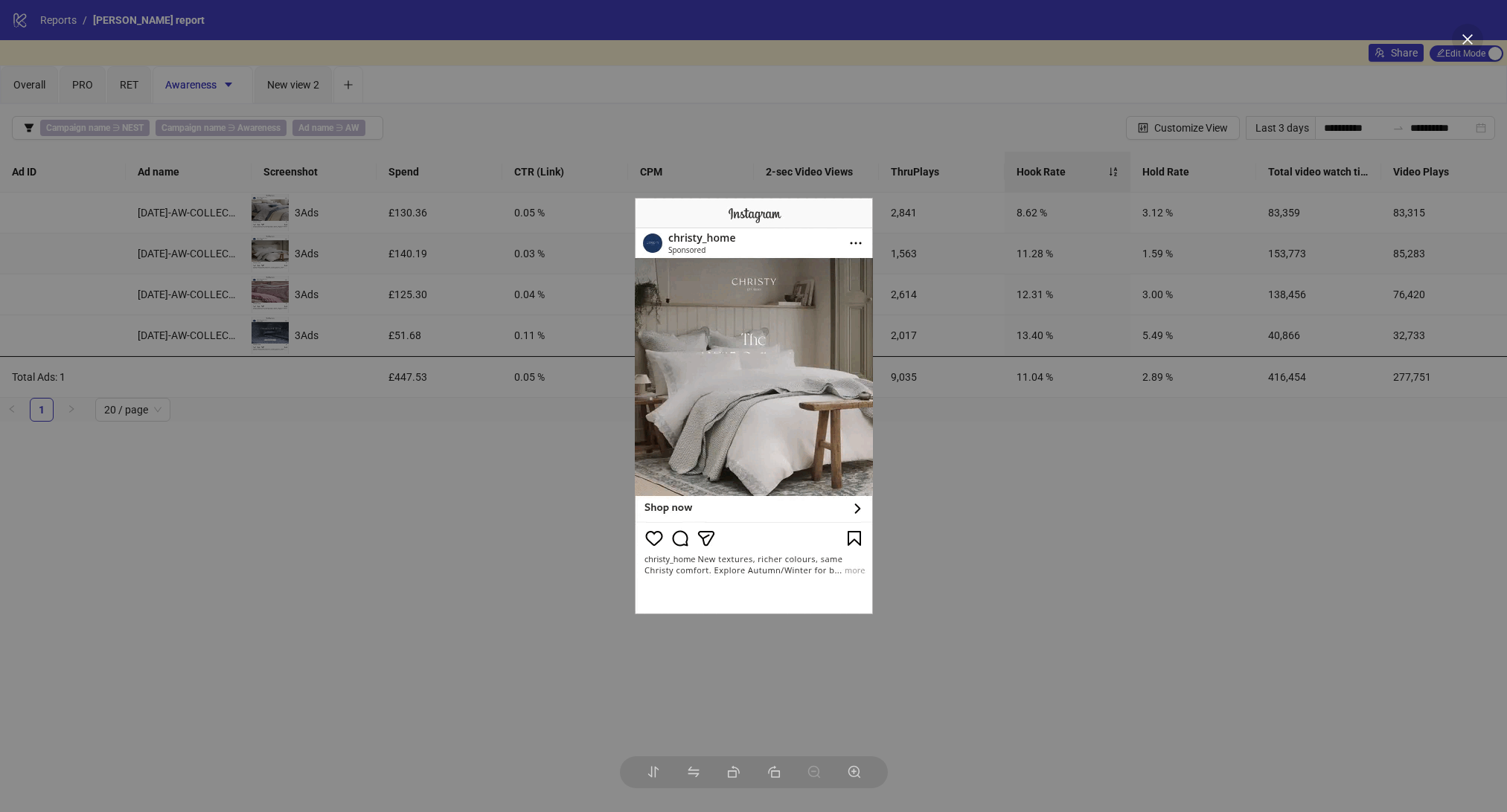
click at [786, 383] on img at bounding box center [754, 406] width 238 height 417
click at [473, 497] on div at bounding box center [754, 406] width 1507 height 812
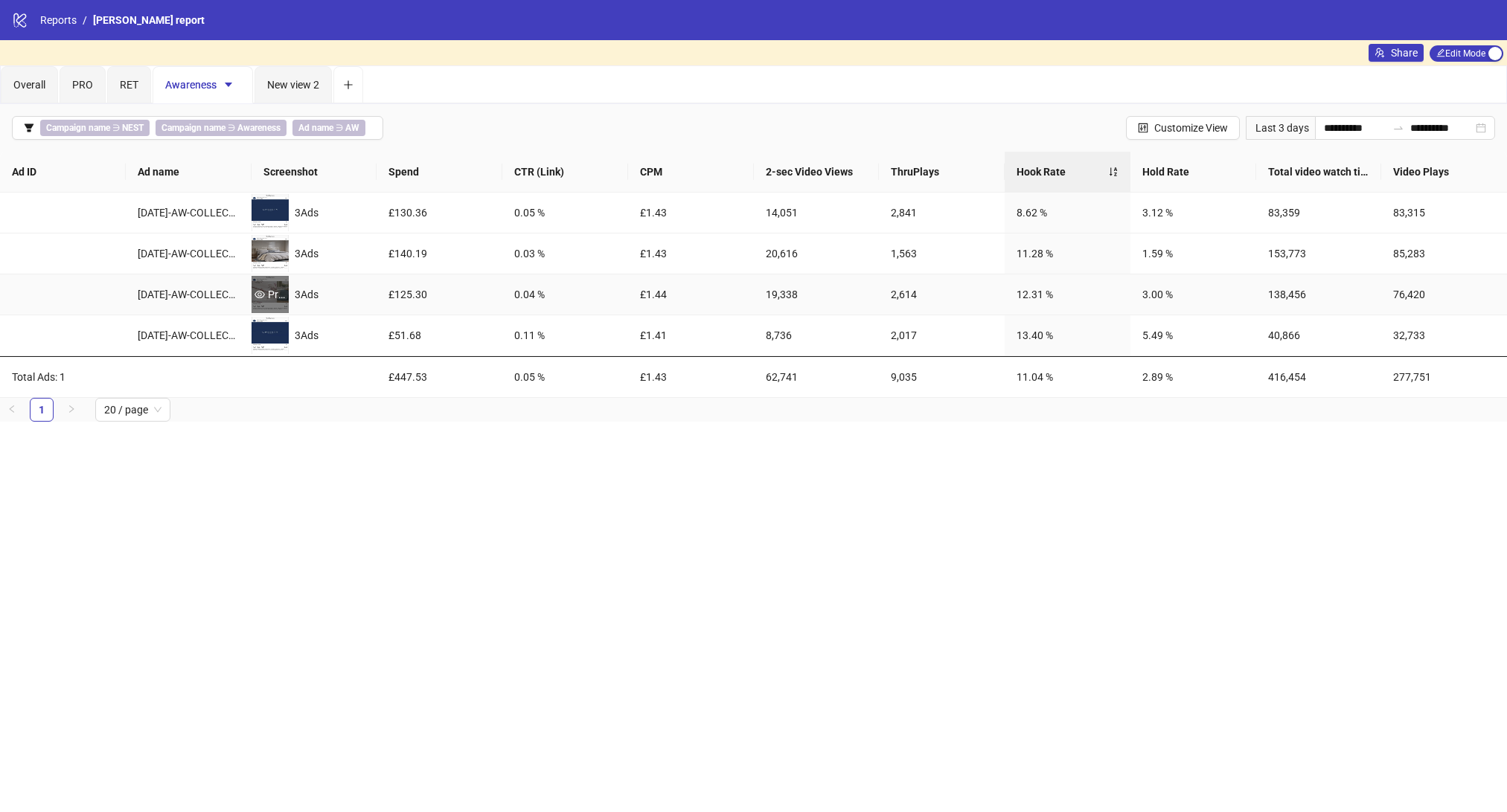
click at [266, 294] on div "Preview" at bounding box center [270, 294] width 37 height 17
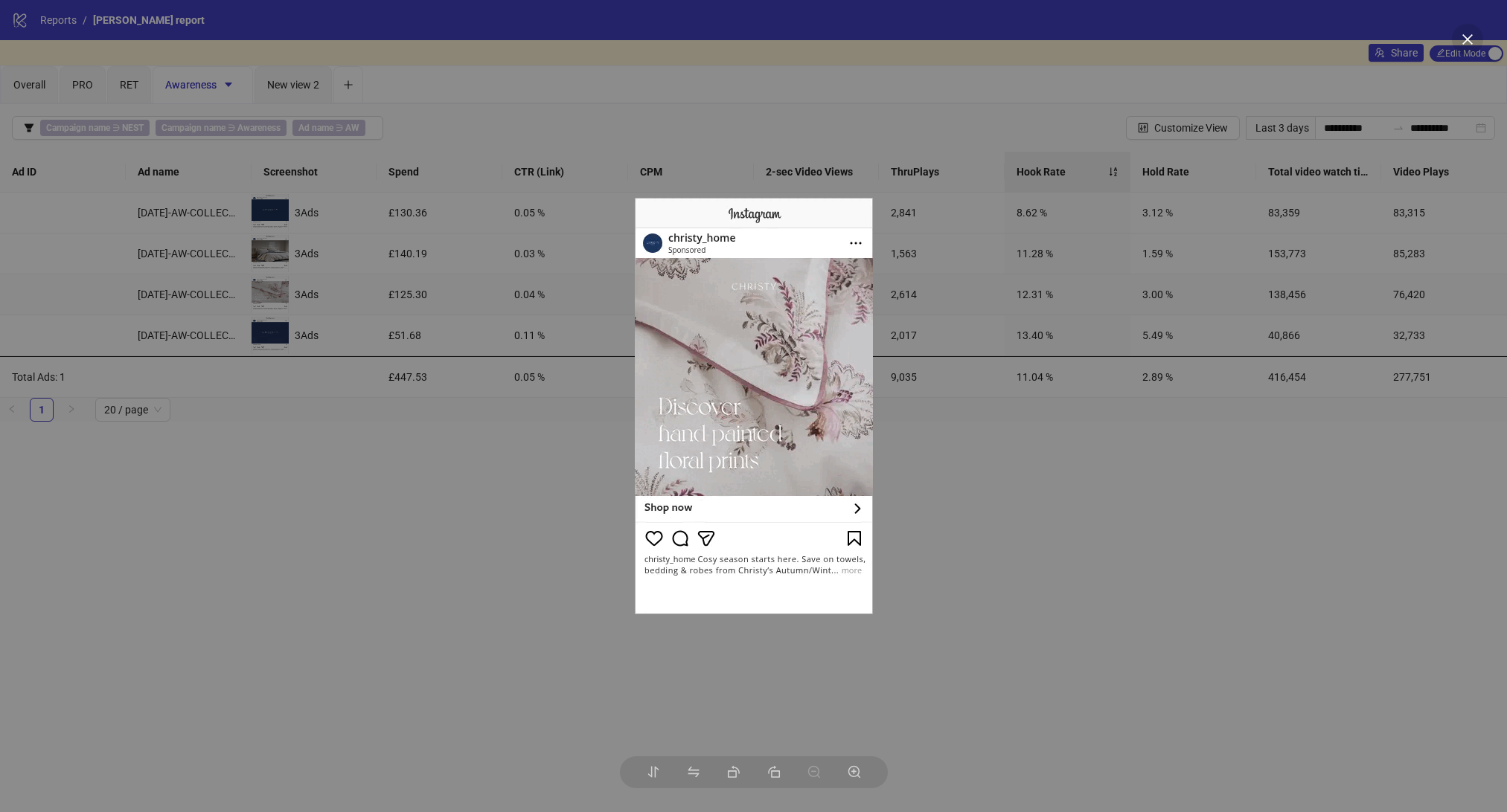
click at [351, 472] on div at bounding box center [754, 406] width 1507 height 812
